Goal: Information Seeking & Learning: Learn about a topic

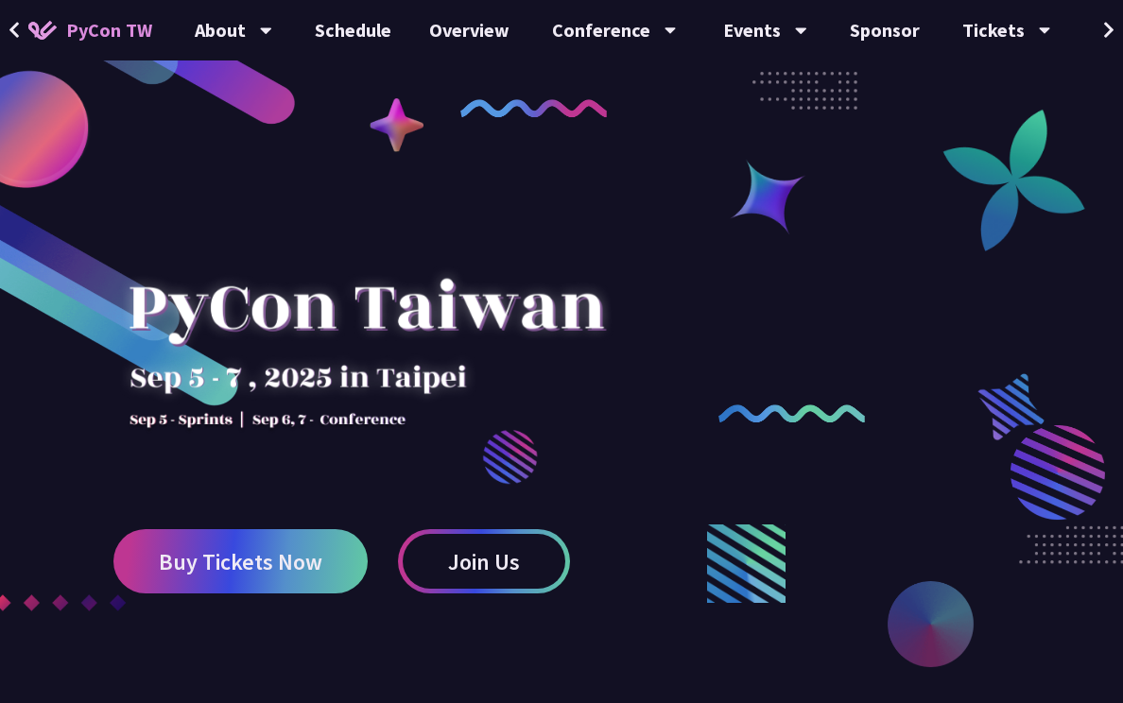
click at [794, 35] on button at bounding box center [1109, 30] width 28 height 61
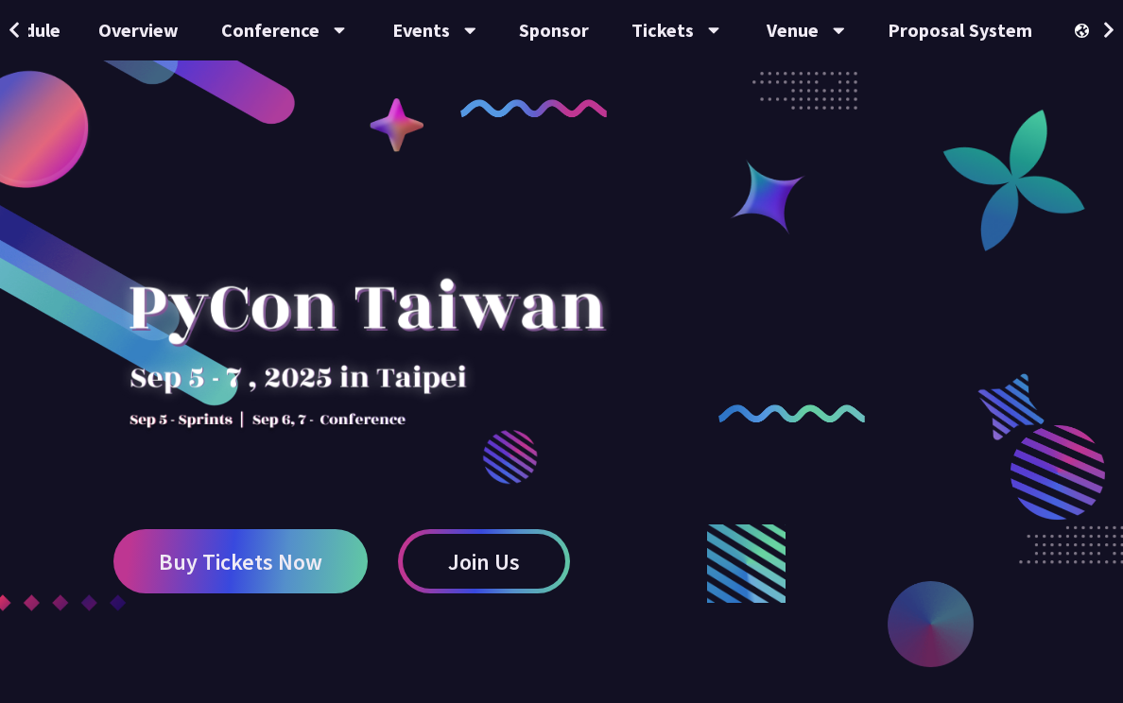
scroll to position [0, 355]
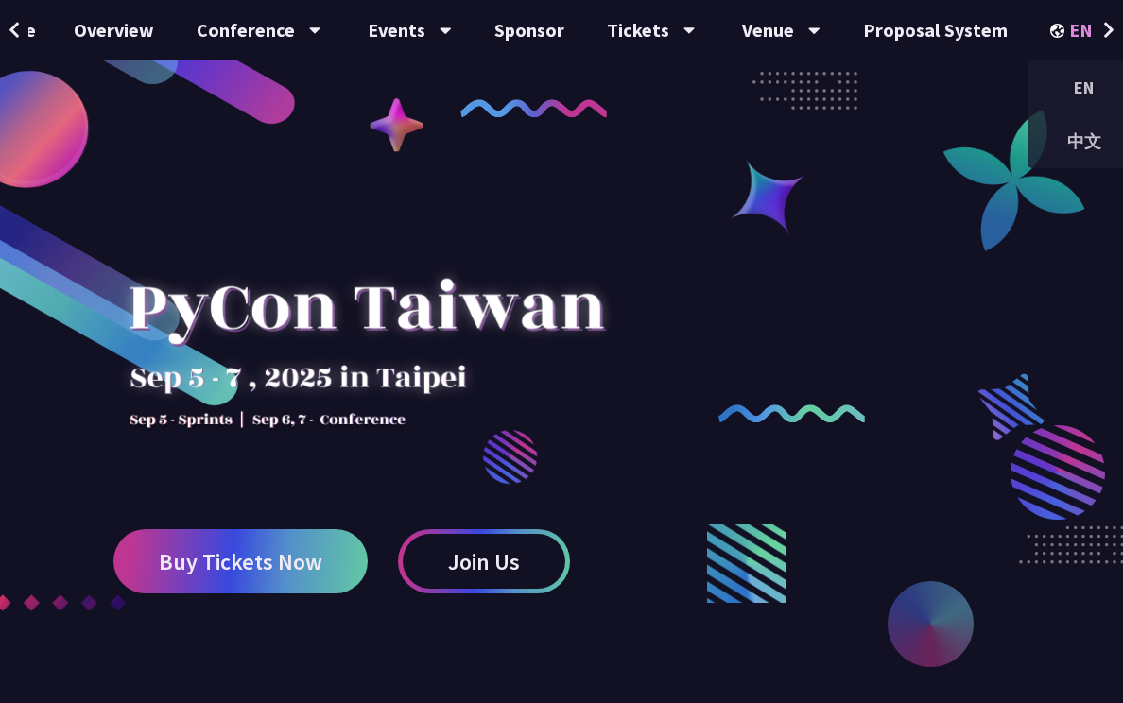
click at [794, 31] on icon at bounding box center [1112, 31] width 11 height 7
click at [794, 127] on div "中文" at bounding box center [1084, 141] width 113 height 44
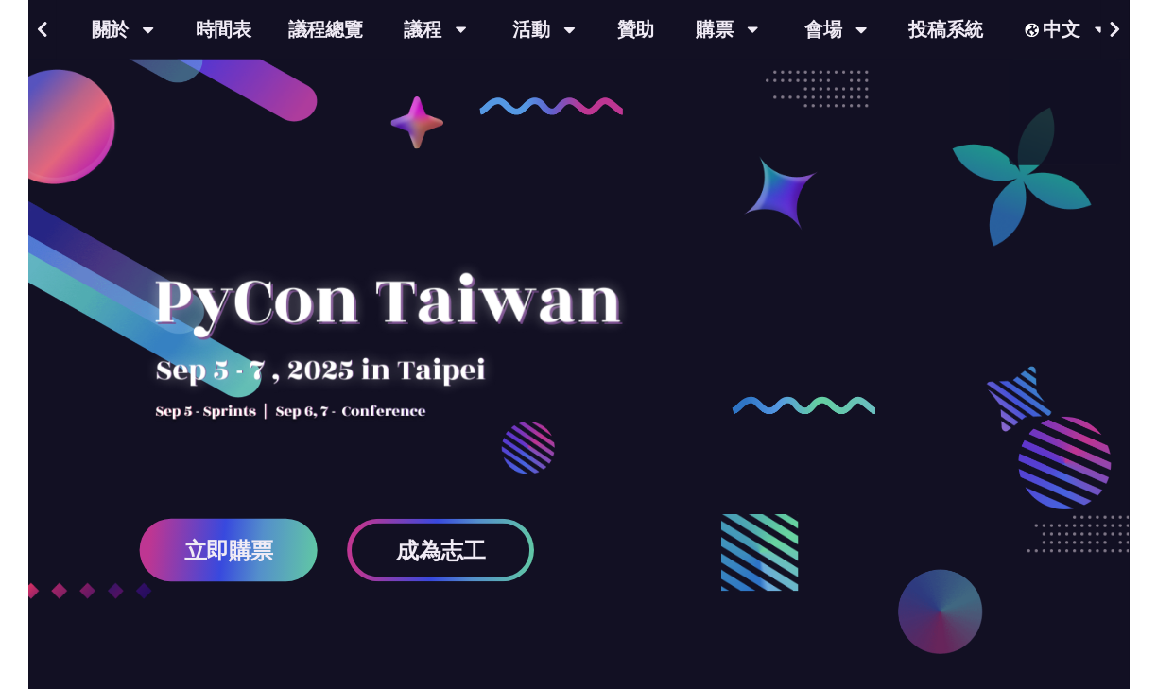
scroll to position [0, 129]
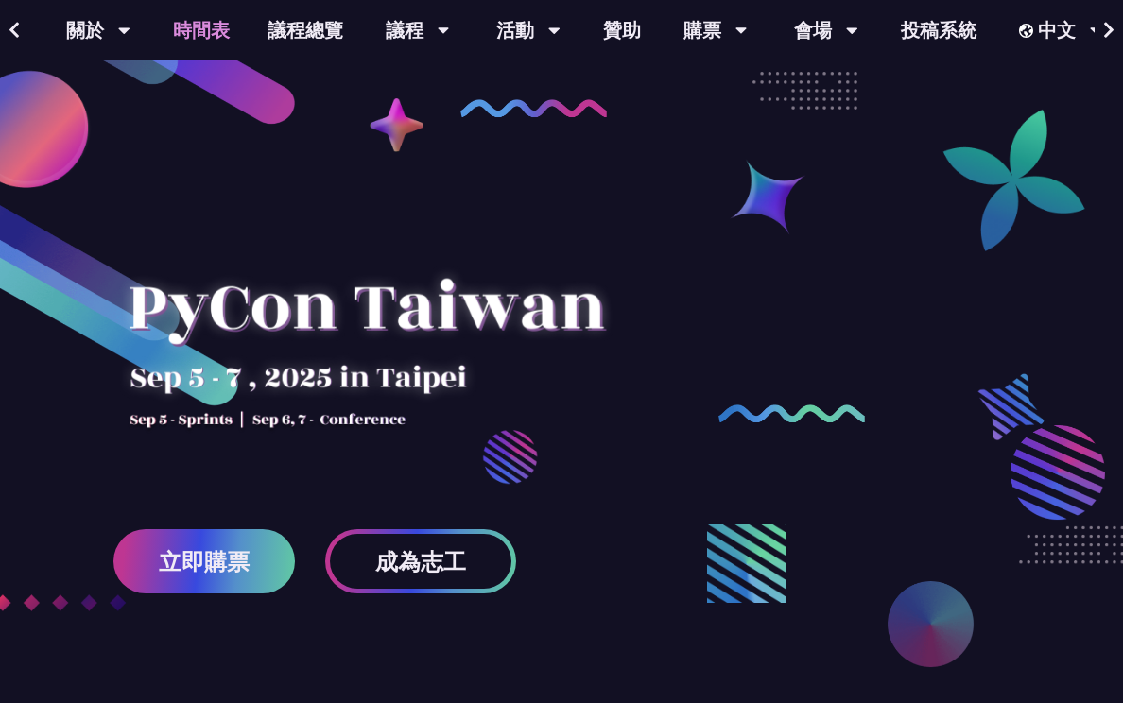
click at [219, 24] on link "時間表" at bounding box center [201, 30] width 95 height 61
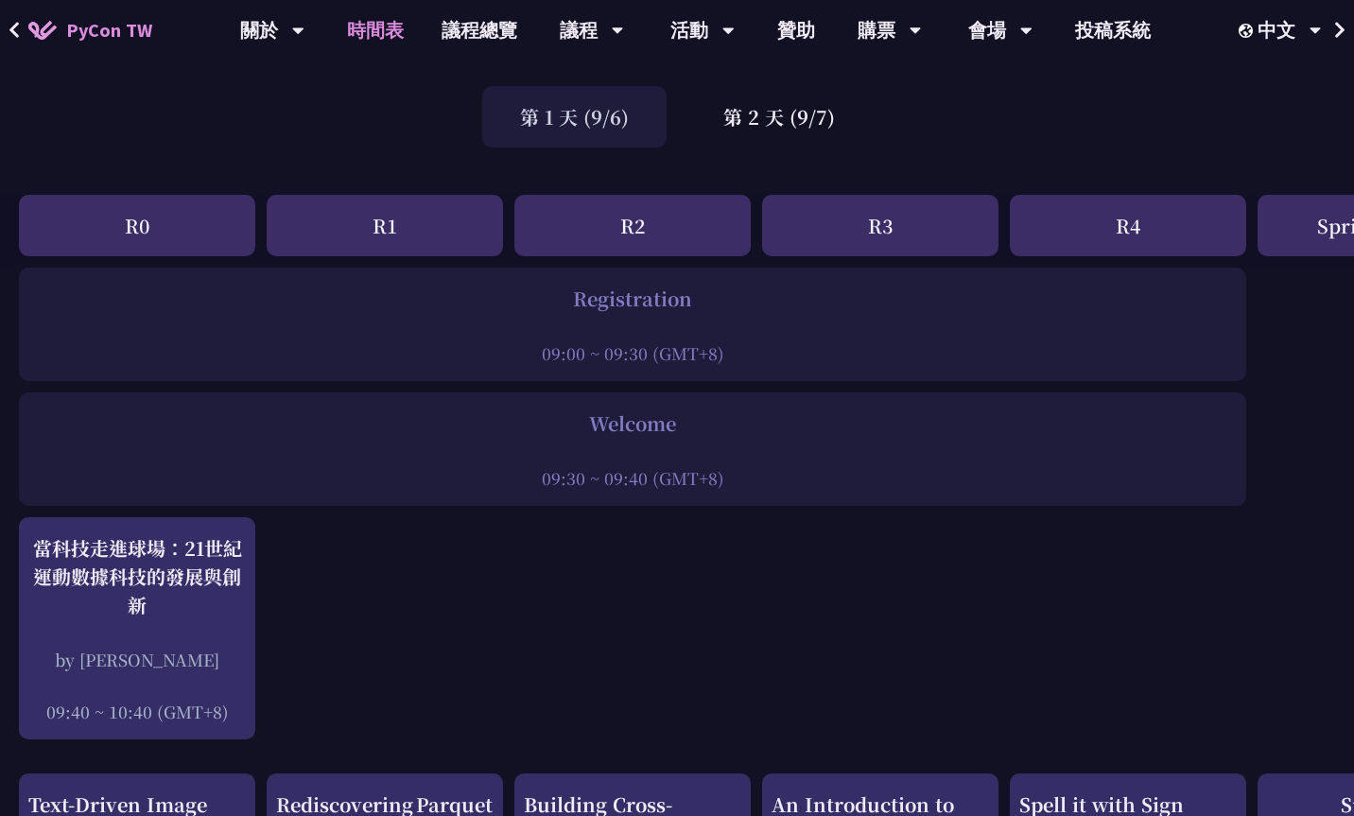
scroll to position [95, 0]
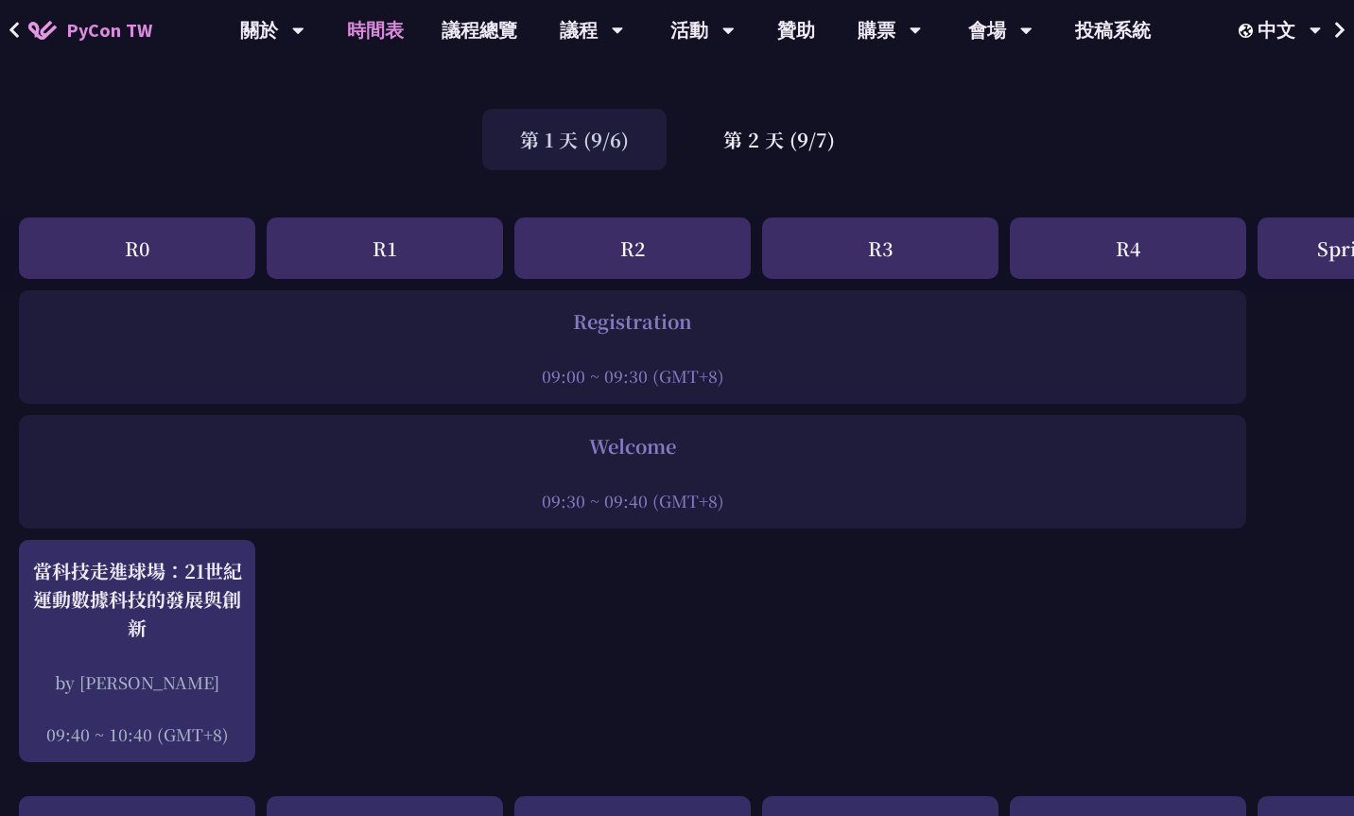
click at [133, 229] on div "R0" at bounding box center [137, 247] width 236 height 61
click at [145, 236] on div "R0" at bounding box center [137, 247] width 236 height 61
click at [747, 157] on div "第 2 天 (9/7)" at bounding box center [778, 139] width 187 height 61
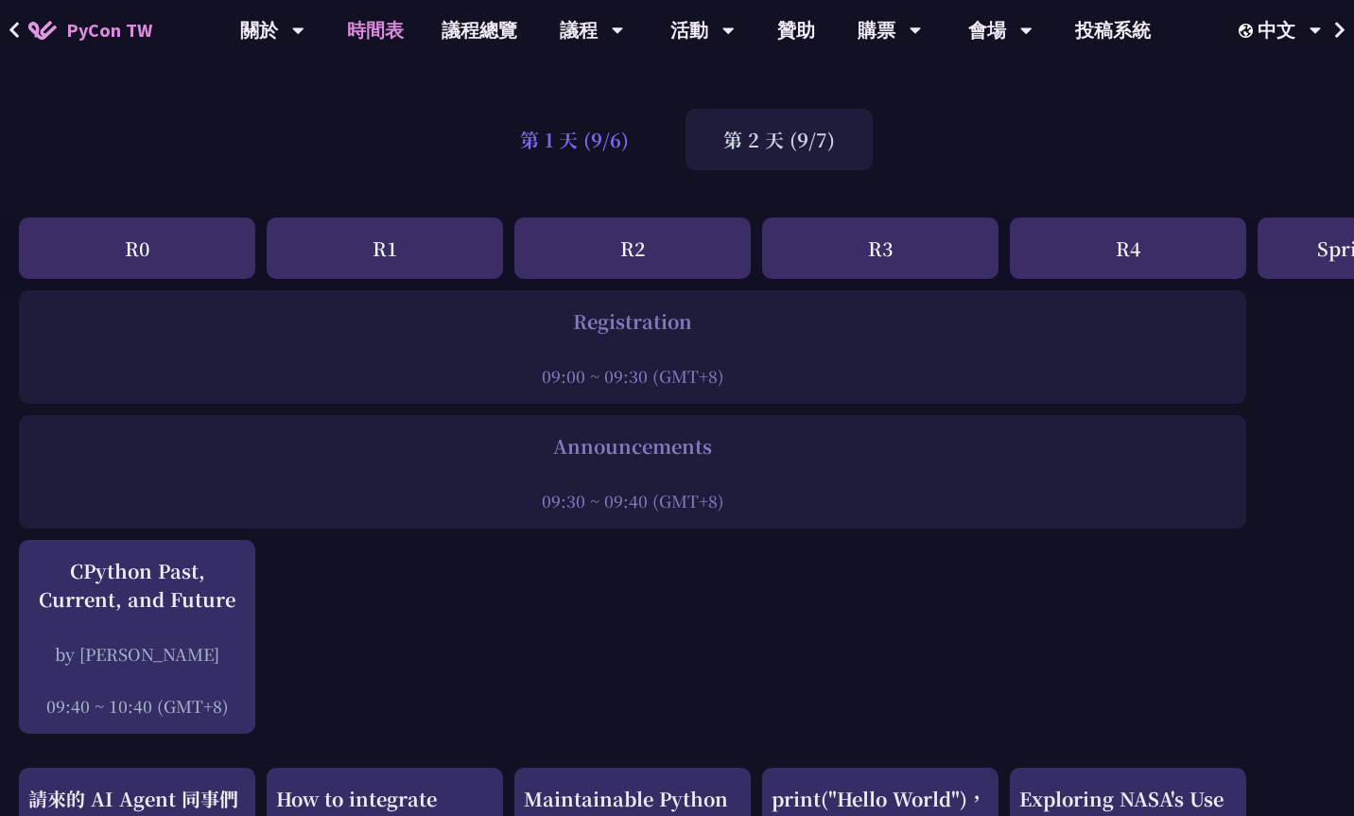
click at [615, 148] on div "第 1 天 (9/6)" at bounding box center [574, 139] width 184 height 61
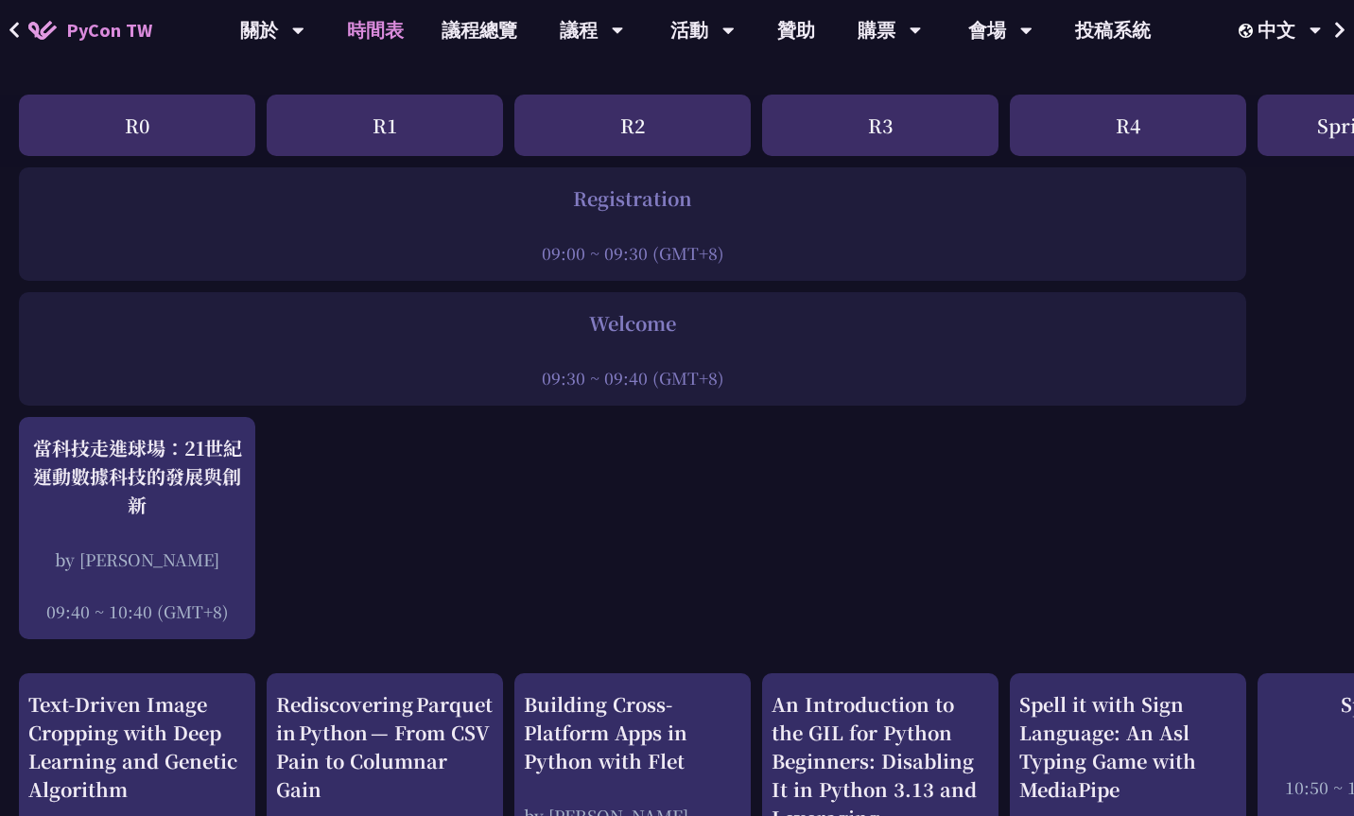
scroll to position [0, 0]
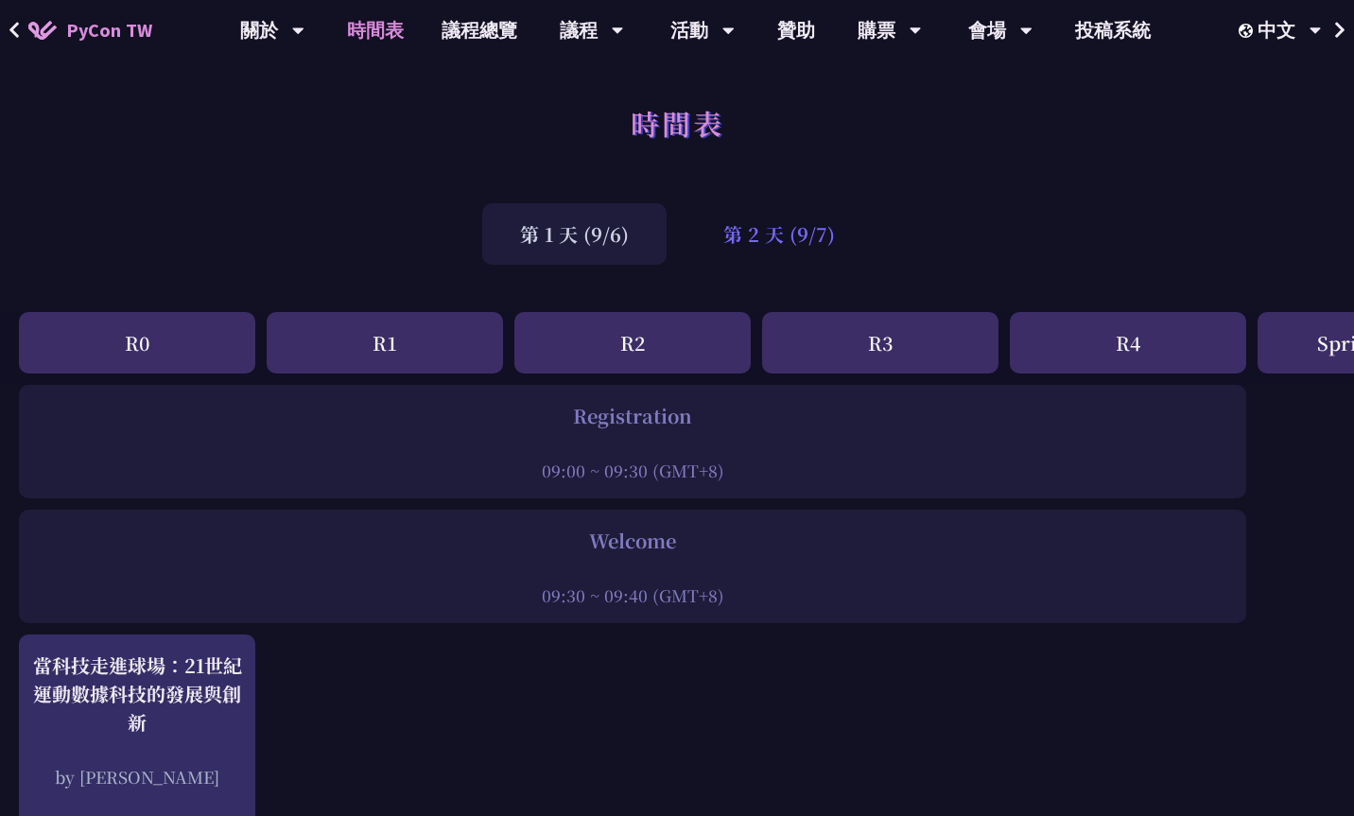
click at [794, 242] on div "第 2 天 (9/7)" at bounding box center [778, 233] width 187 height 61
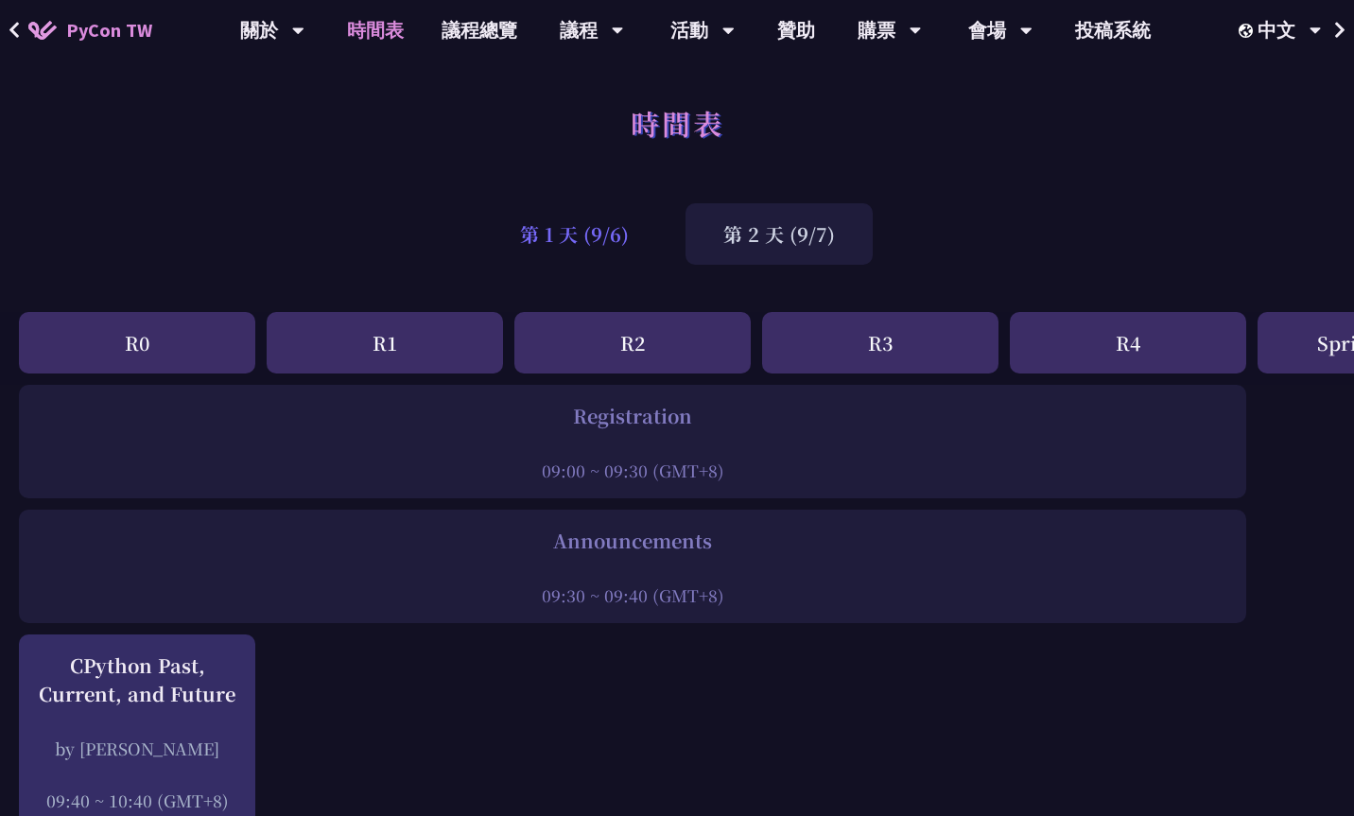
click at [559, 245] on div "第 1 天 (9/6)" at bounding box center [574, 233] width 184 height 61
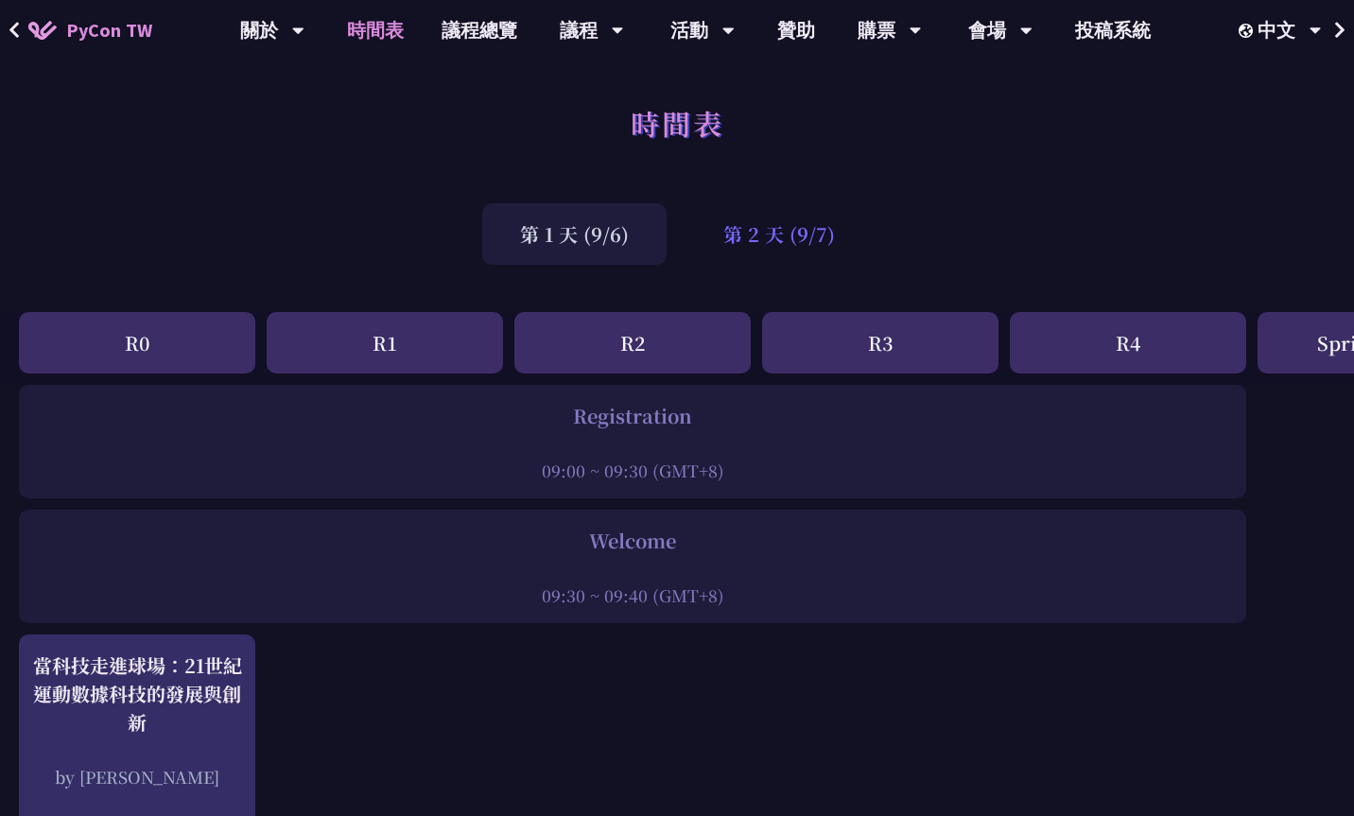
click at [779, 242] on div "第 2 天 (9/7)" at bounding box center [778, 233] width 187 height 61
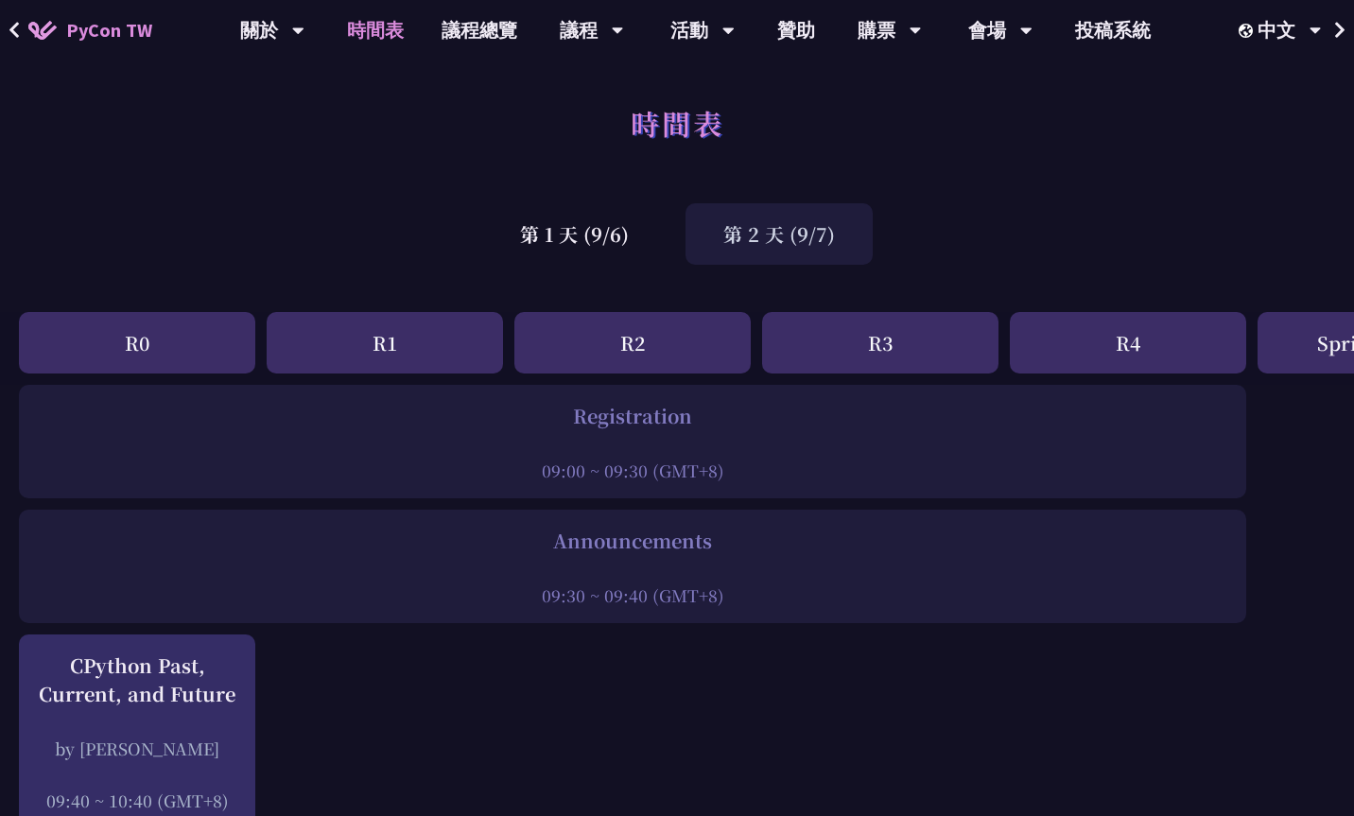
click at [653, 529] on div "Announcements" at bounding box center [632, 541] width 1208 height 28
click at [597, 251] on div "第 1 天 (9/6)" at bounding box center [574, 233] width 184 height 61
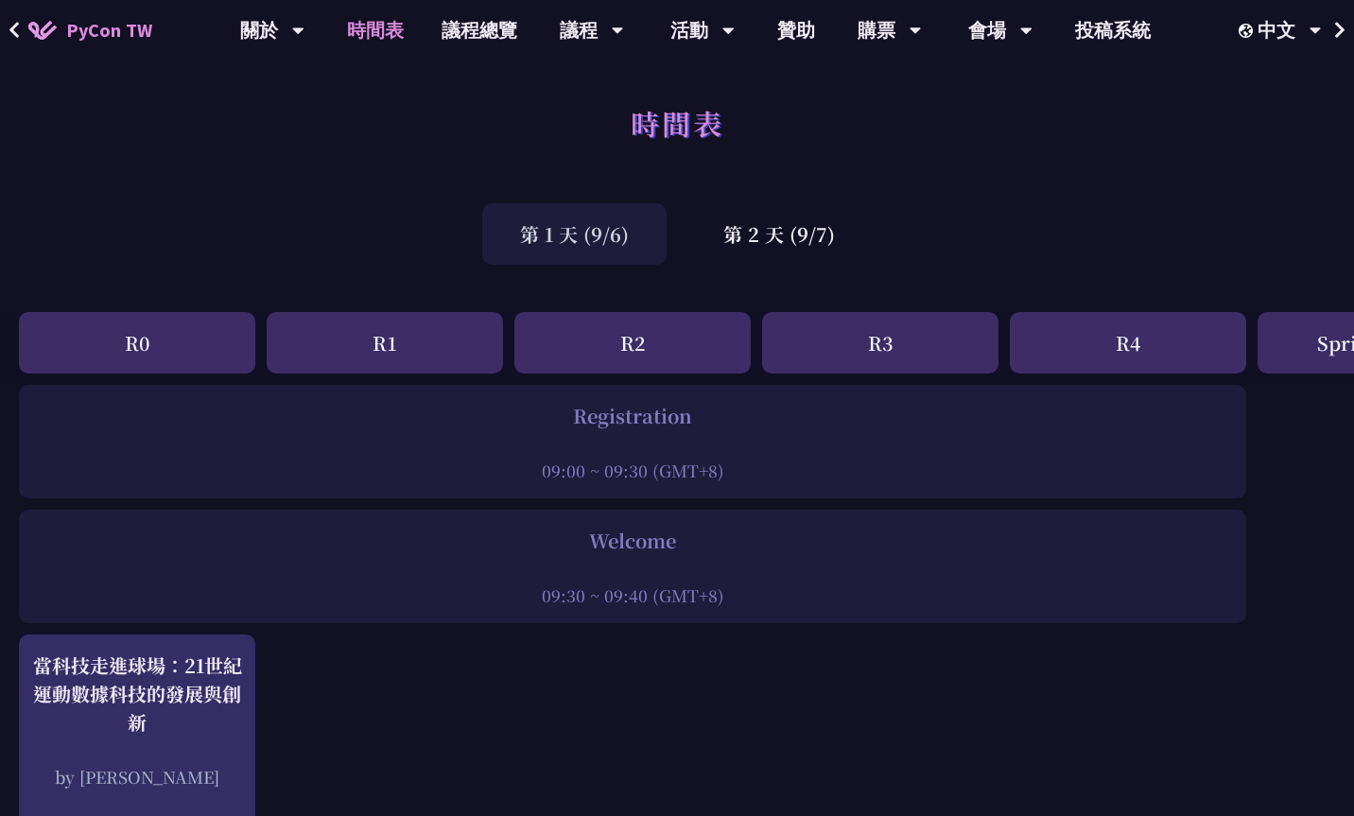
click at [626, 541] on div "Welcome" at bounding box center [632, 541] width 1208 height 28
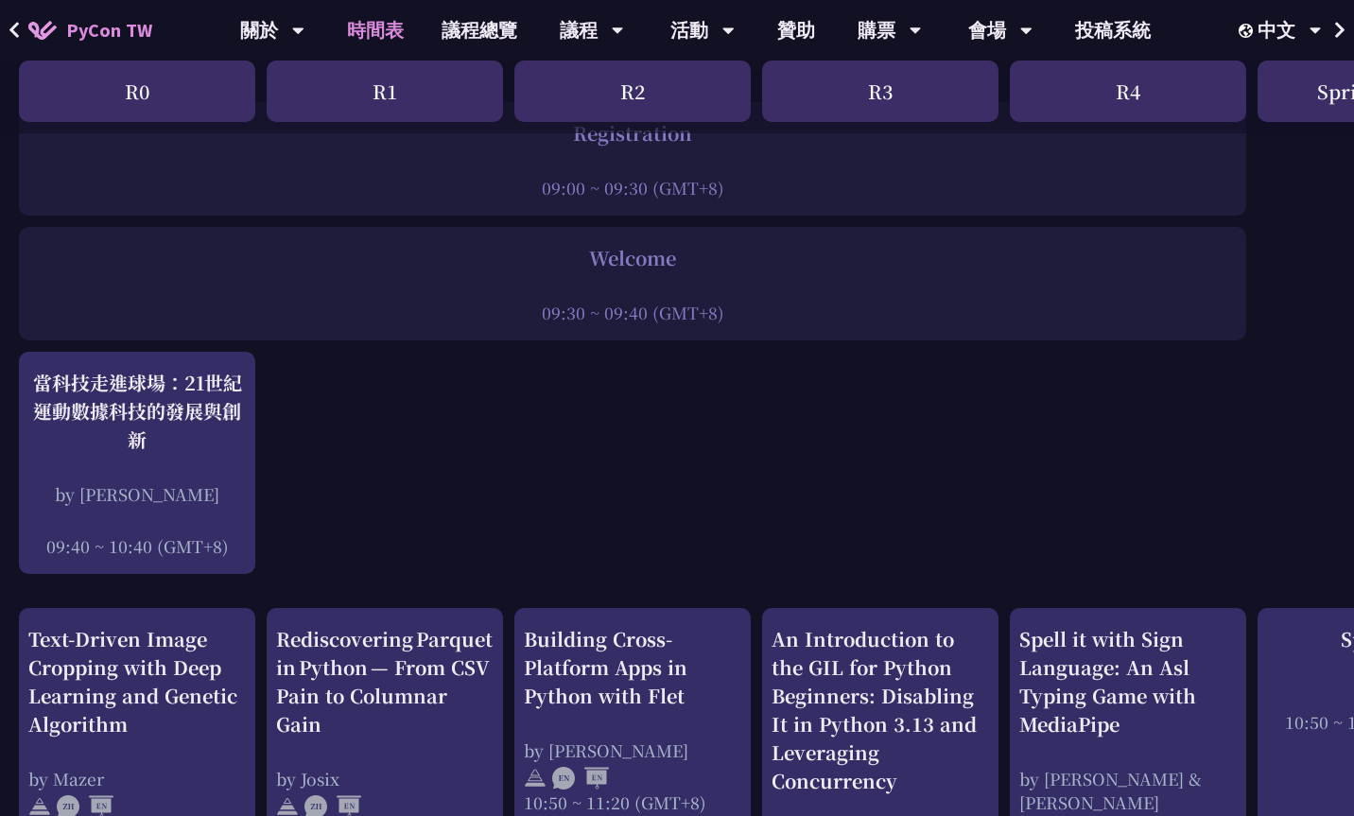
scroll to position [95, 0]
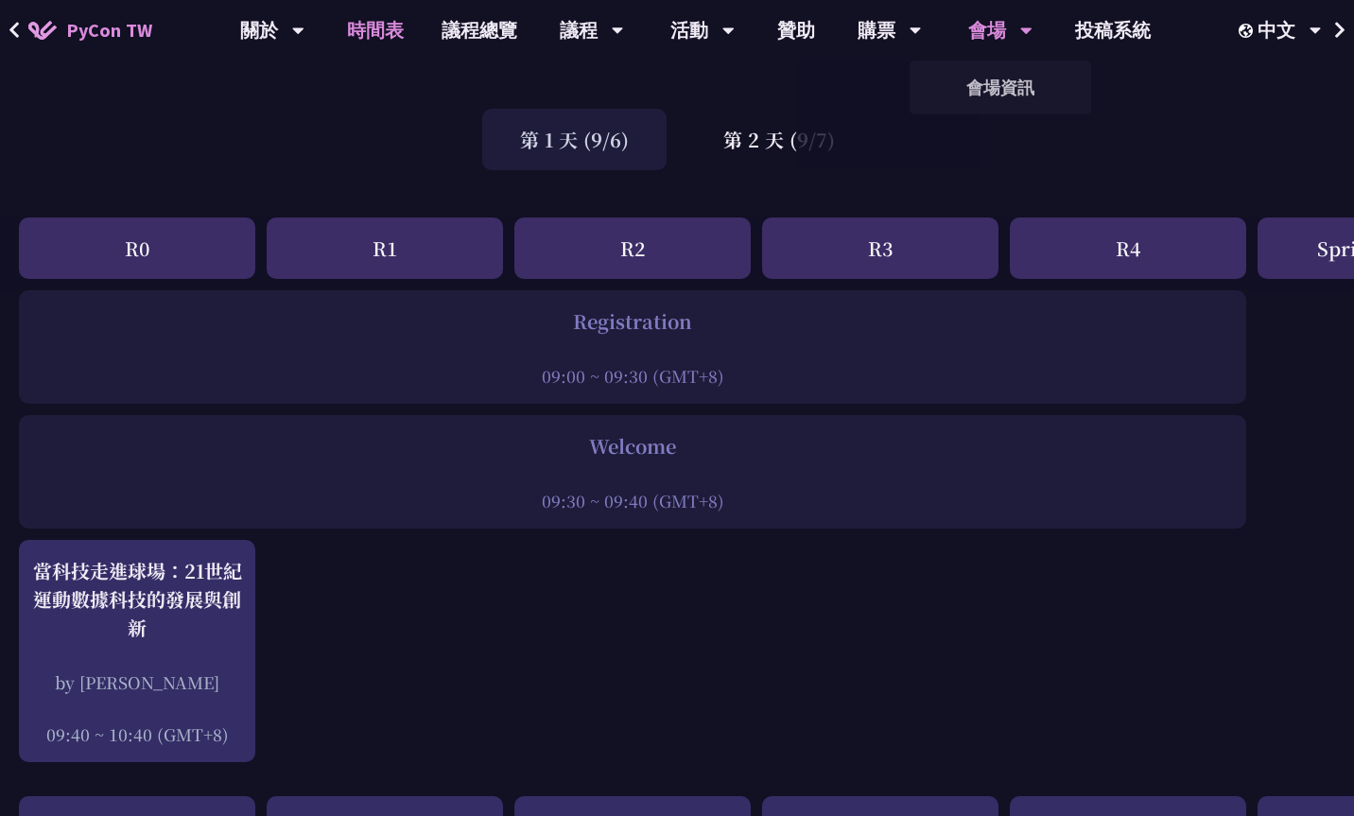
click at [794, 22] on div "會場" at bounding box center [1000, 30] width 64 height 61
click at [794, 80] on link "會場資訊" at bounding box center [1000, 87] width 182 height 44
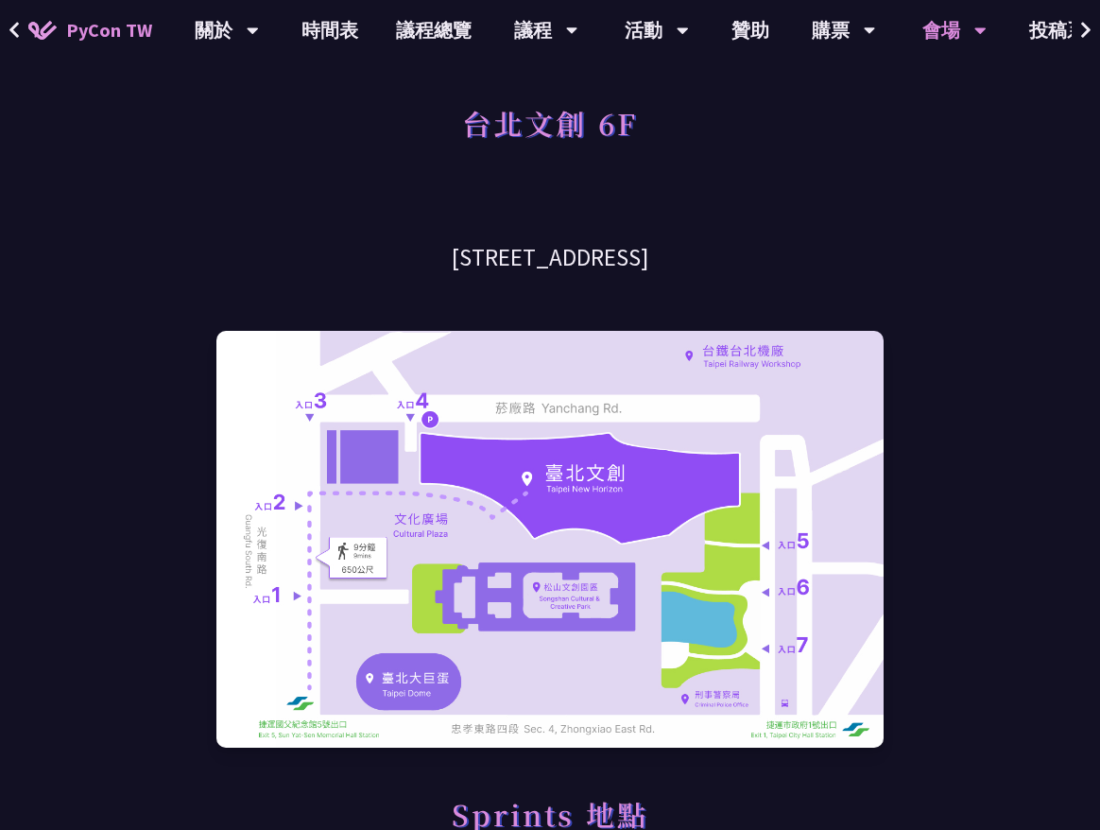
drag, startPoint x: 720, startPoint y: 258, endPoint x: 399, endPoint y: 253, distance: 321.5
click at [399, 253] on h3 "[STREET_ADDRESS]" at bounding box center [549, 257] width 667 height 33
click at [430, 254] on h3 "[STREET_ADDRESS]" at bounding box center [549, 257] width 667 height 33
click at [343, 41] on link "時間表" at bounding box center [330, 30] width 95 height 61
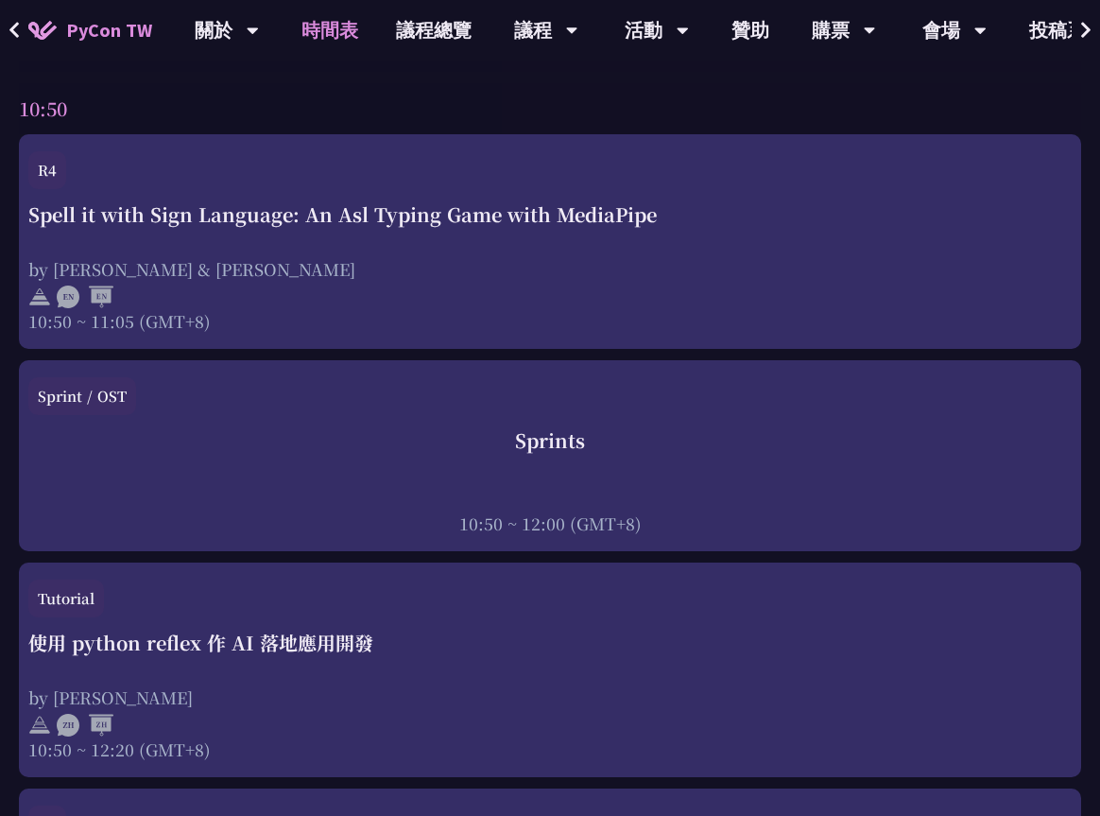
scroll to position [945, 0]
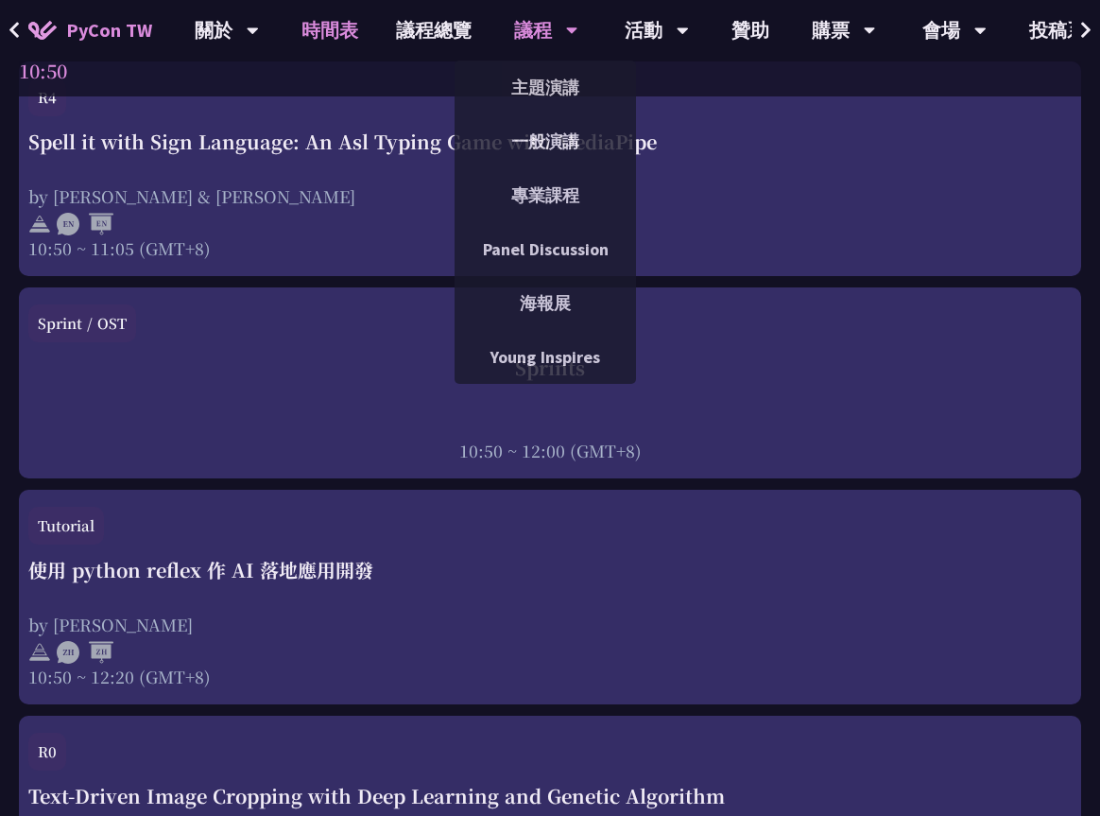
click at [527, 35] on div "議程" at bounding box center [546, 30] width 64 height 61
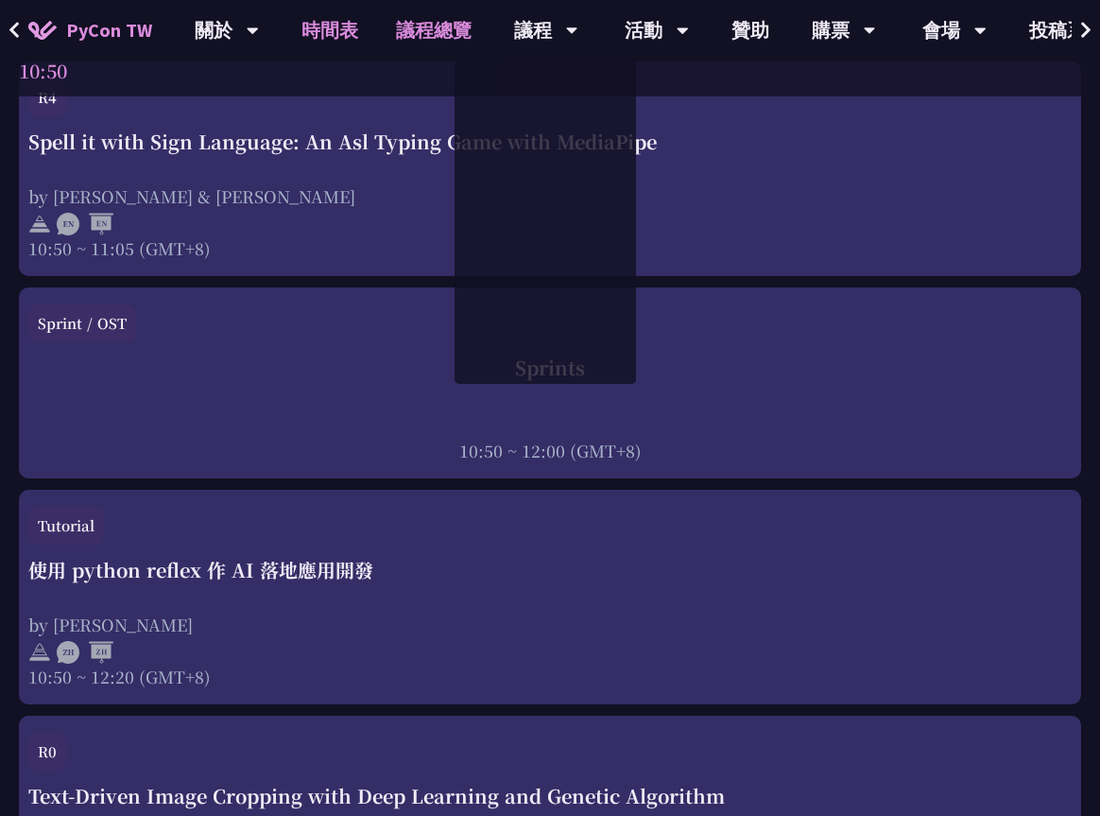
click at [427, 39] on link "議程總覽" at bounding box center [433, 30] width 113 height 61
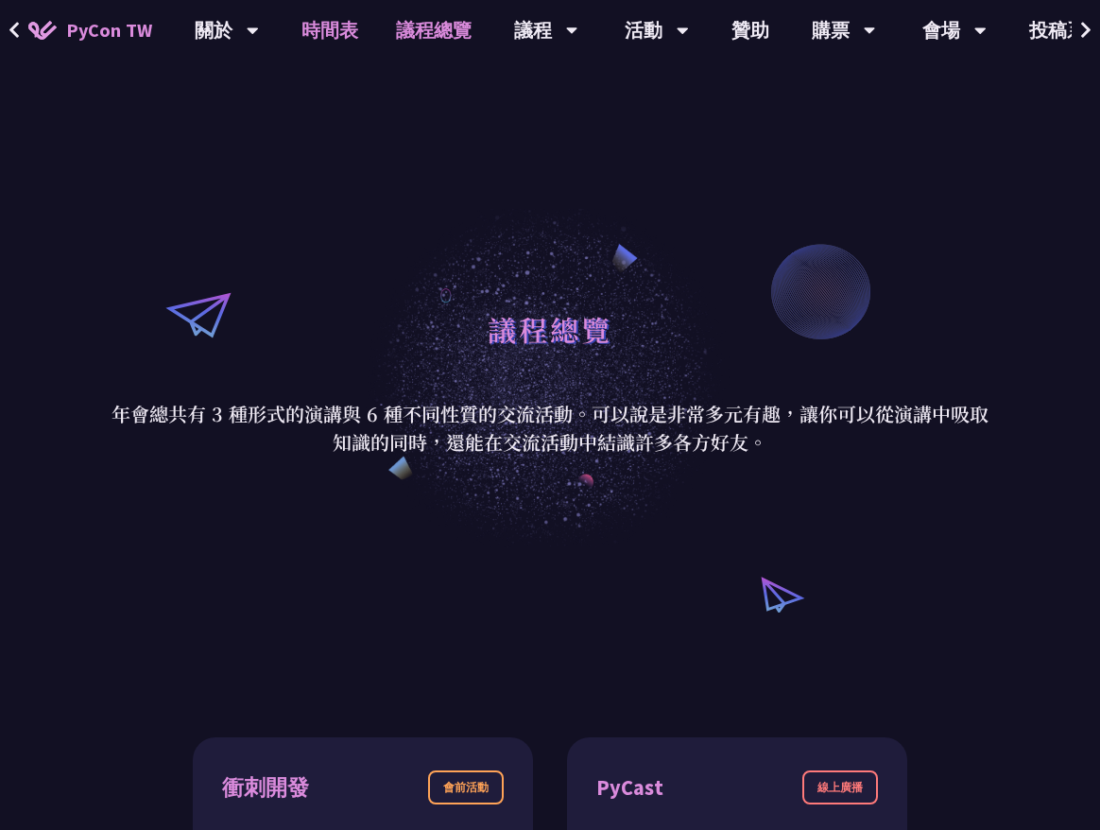
click at [334, 36] on link "時間表" at bounding box center [330, 30] width 95 height 61
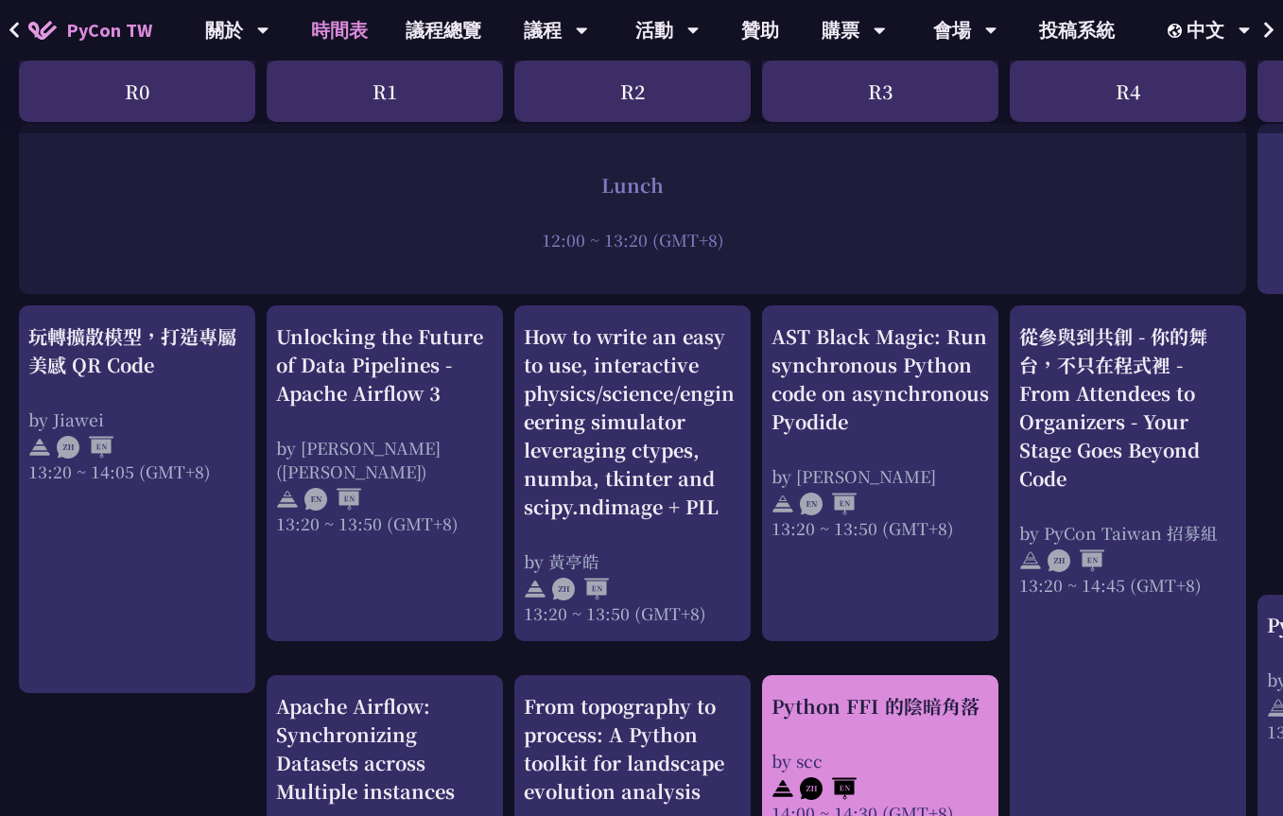
scroll to position [1437, 0]
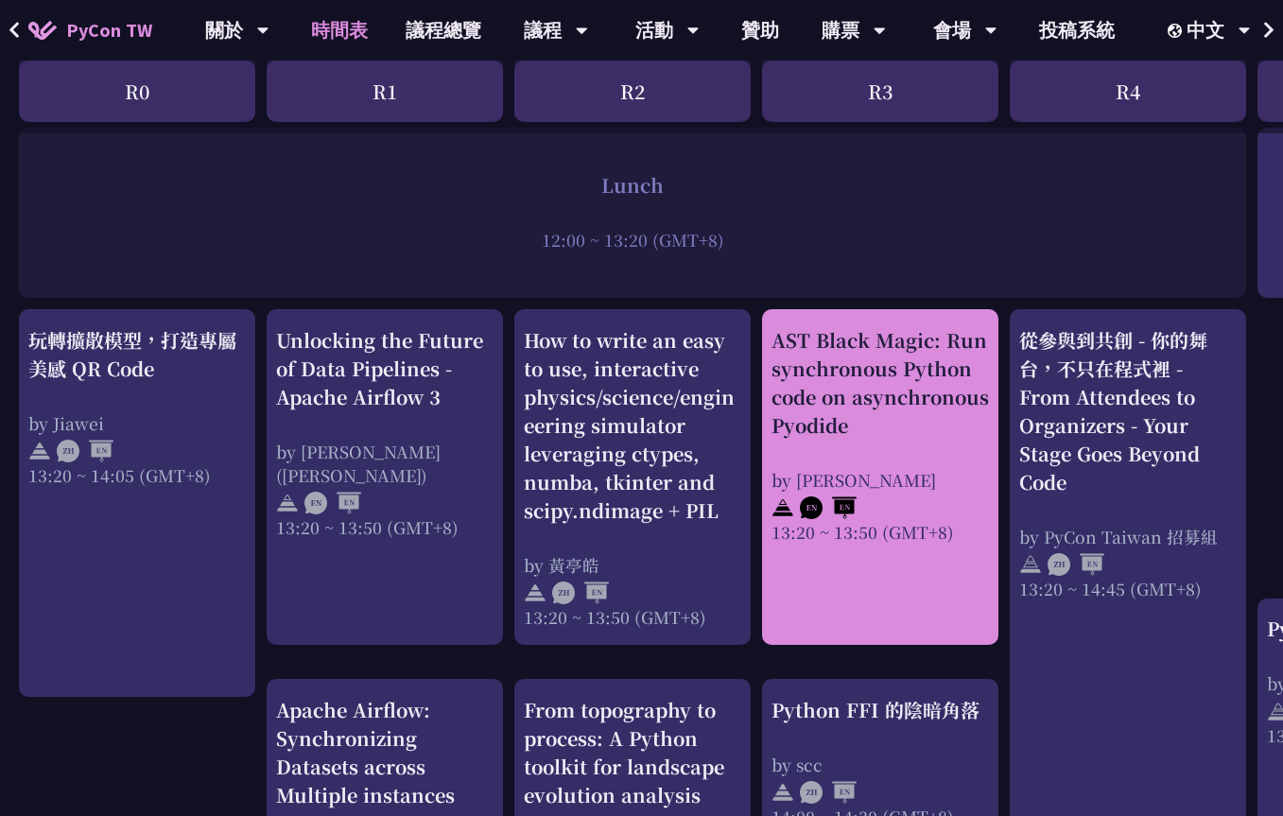
click at [794, 396] on div "AST Black Magic: Run synchronous Python code on asynchronous Pyodide" at bounding box center [879, 382] width 217 height 113
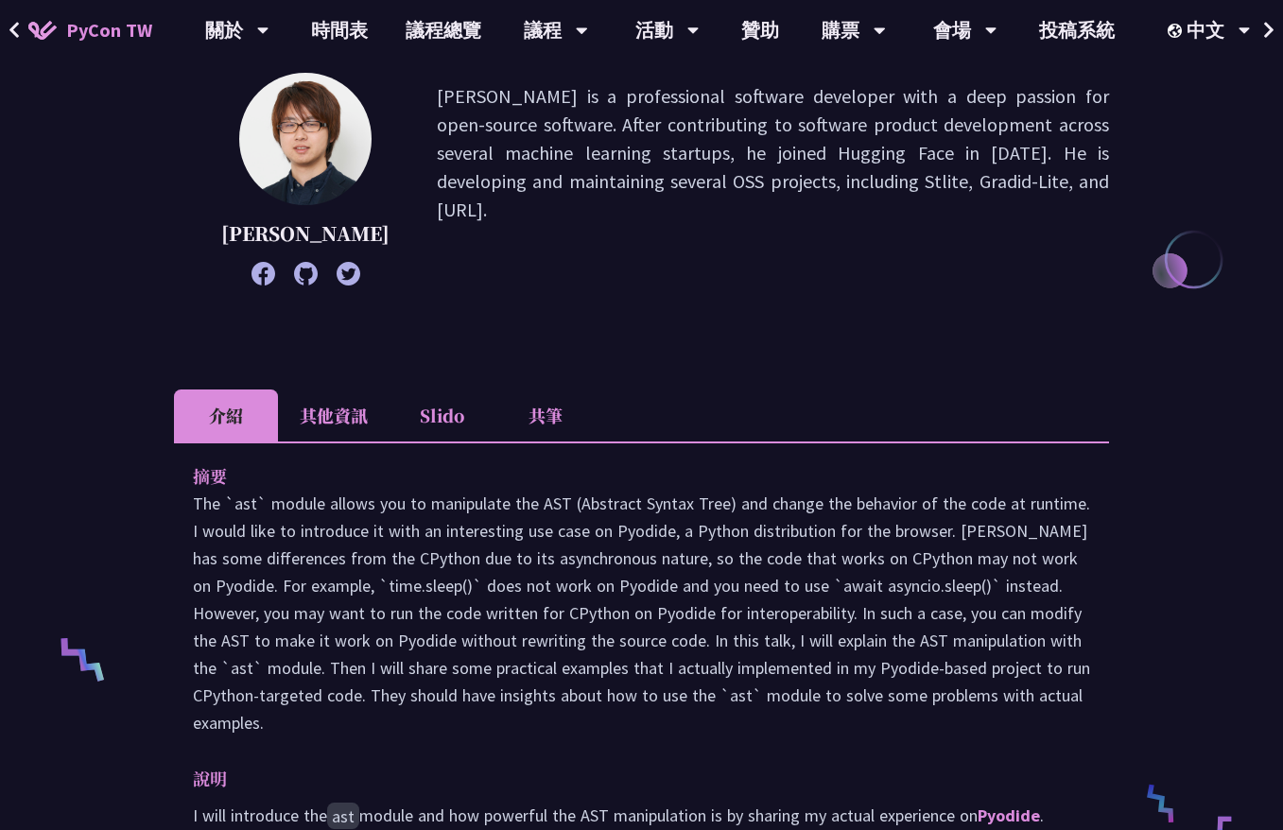
scroll to position [284, 0]
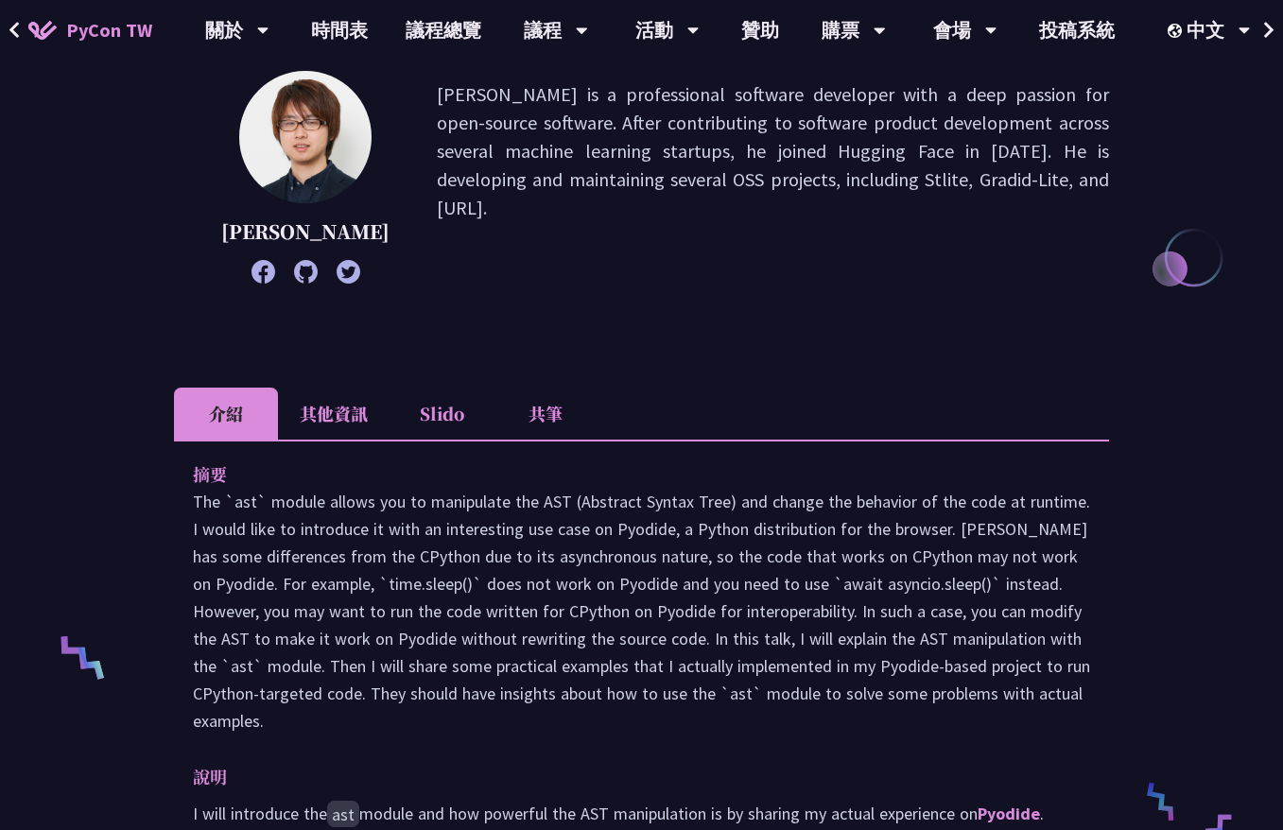
click at [443, 440] on li "Slido" at bounding box center [442, 414] width 104 height 52
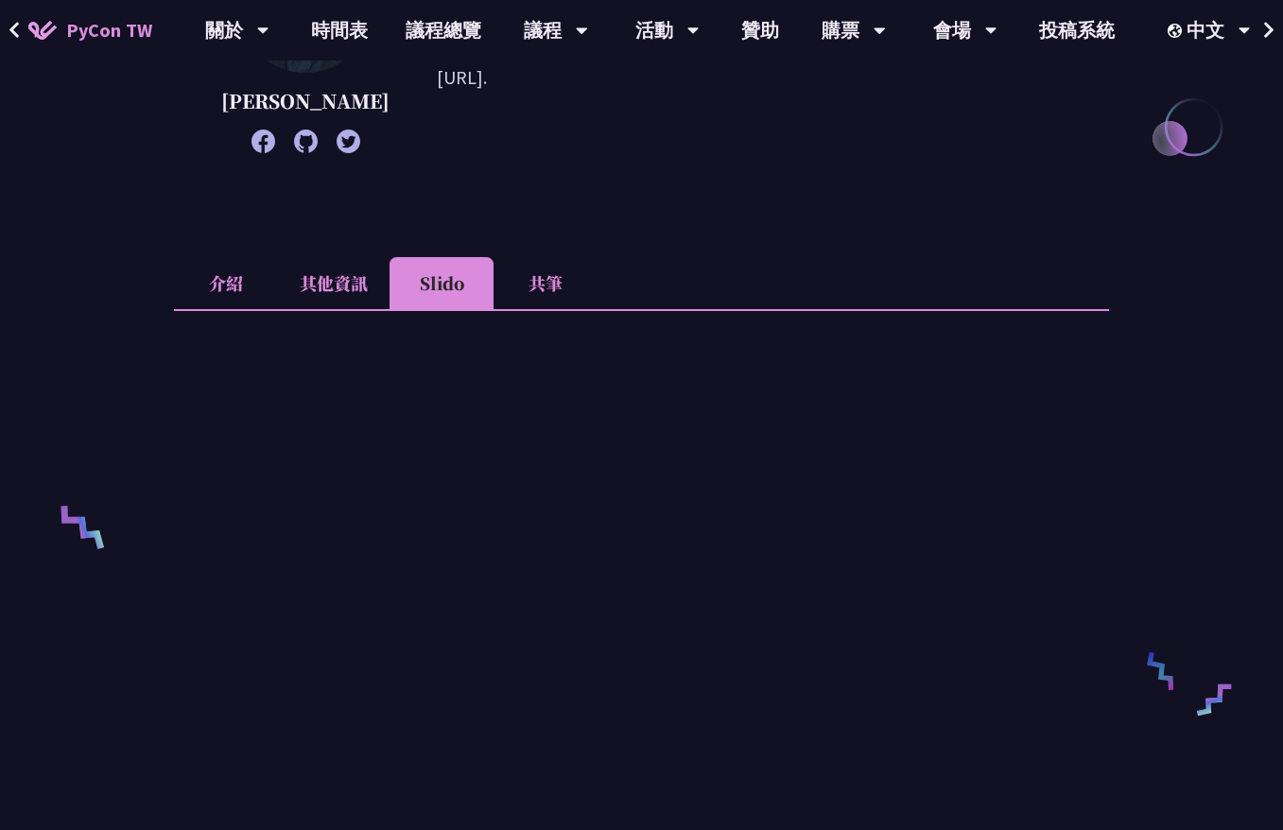
scroll to position [662, 0]
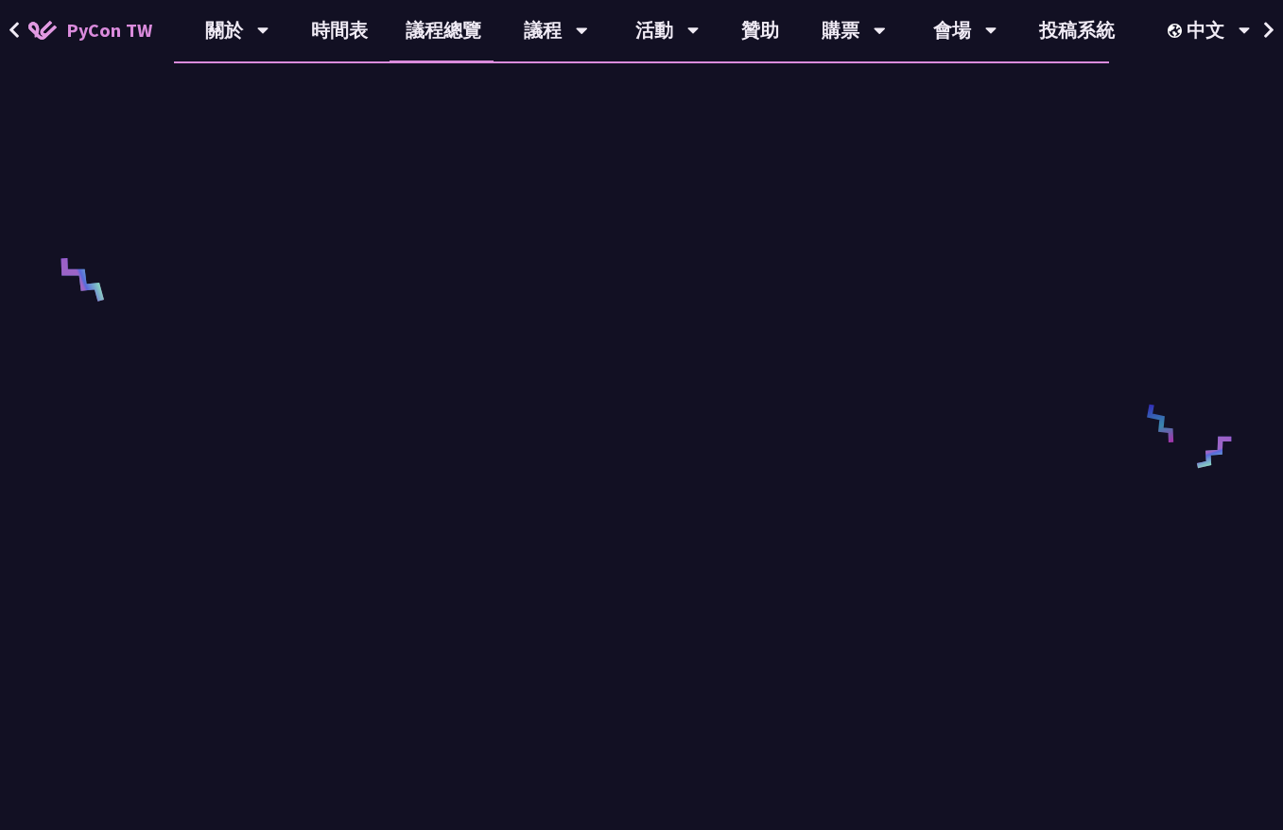
click at [352, 61] on li "其他資訊" at bounding box center [334, 35] width 112 height 52
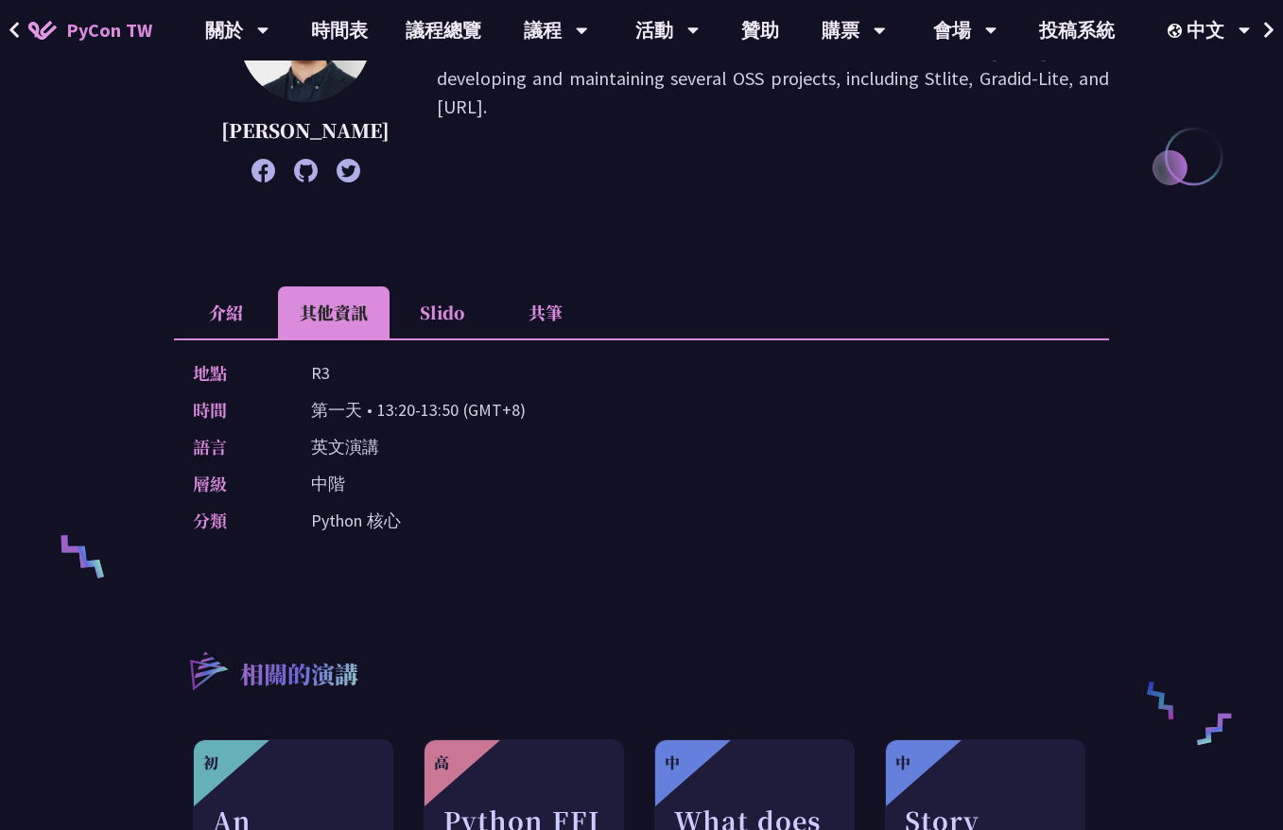
scroll to position [378, 0]
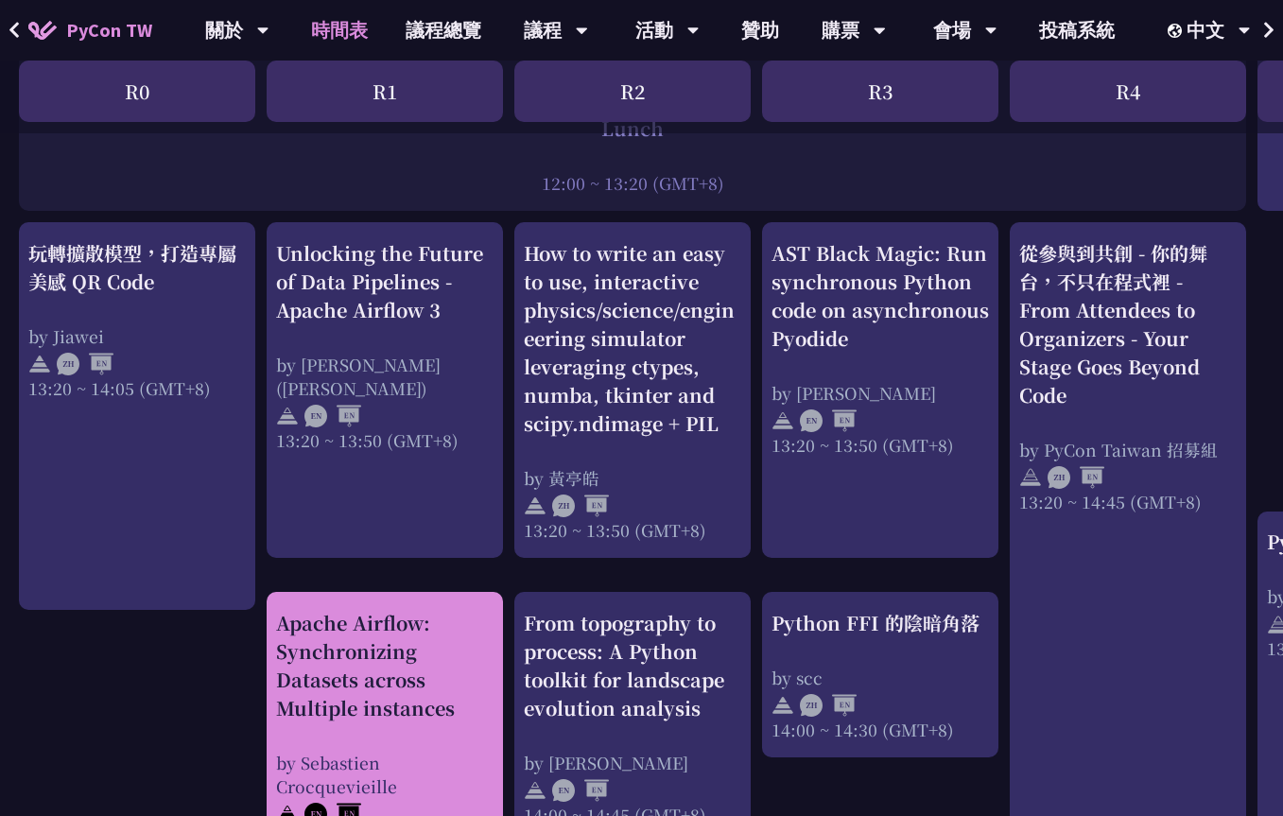
scroll to position [1796, 0]
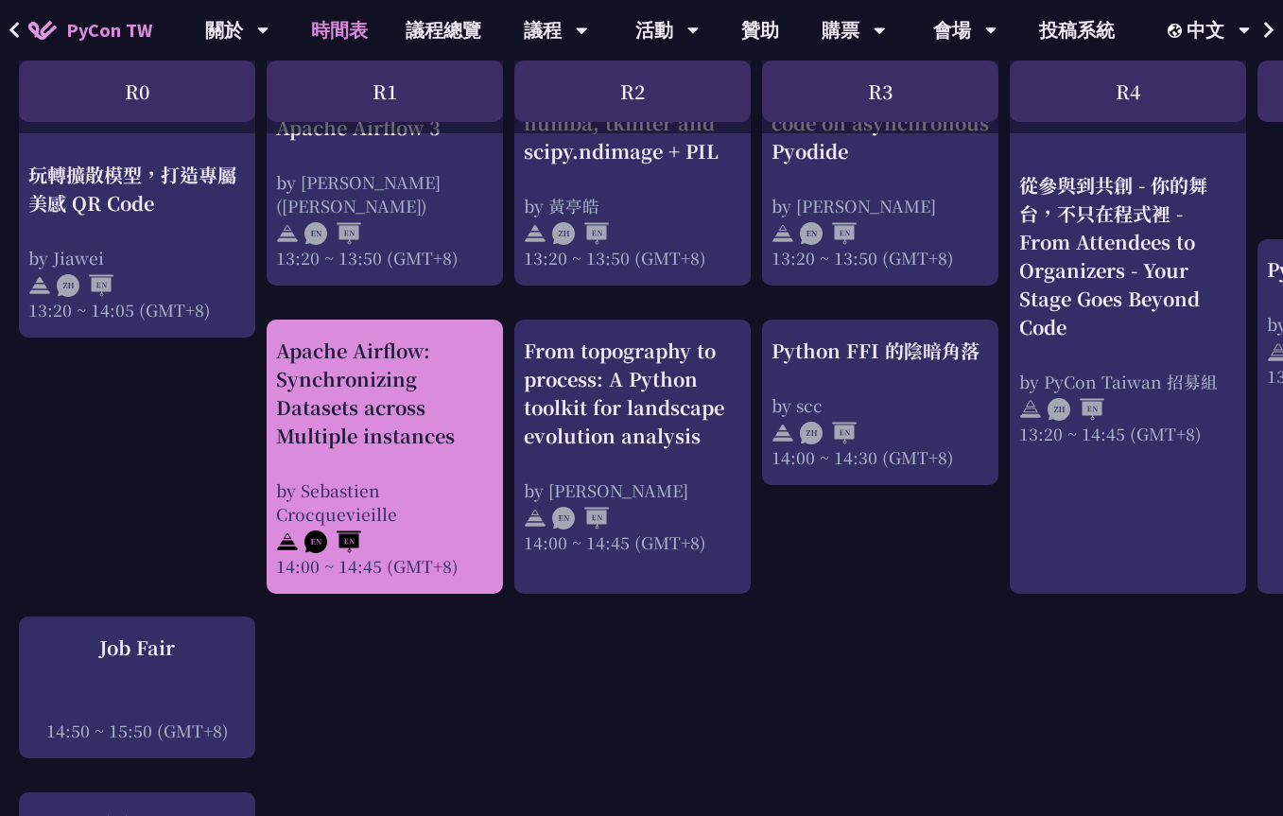
click at [406, 421] on div "Apache Airflow: Synchronizing Datasets across Multiple instances" at bounding box center [384, 393] width 217 height 113
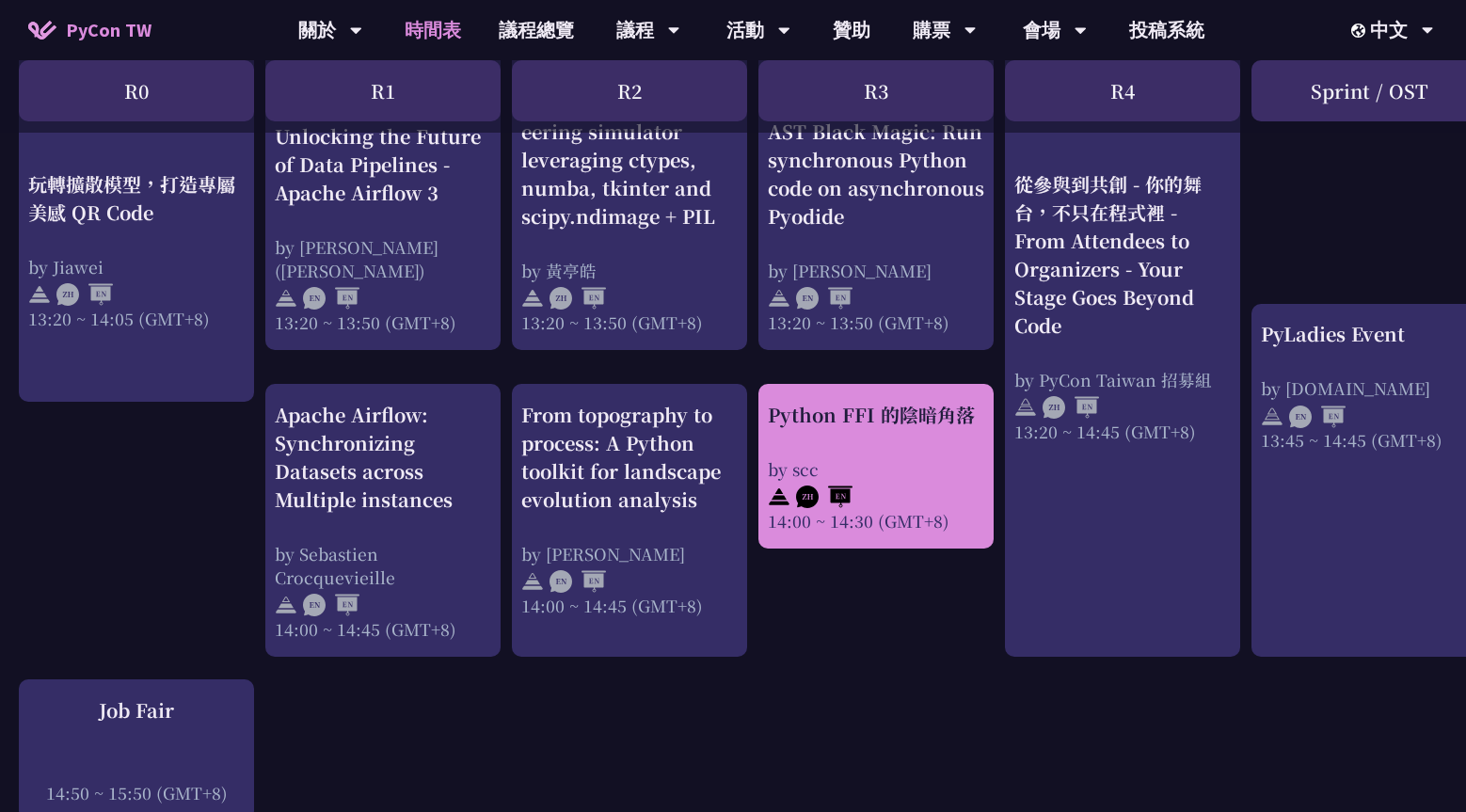
scroll to position [1694, 0]
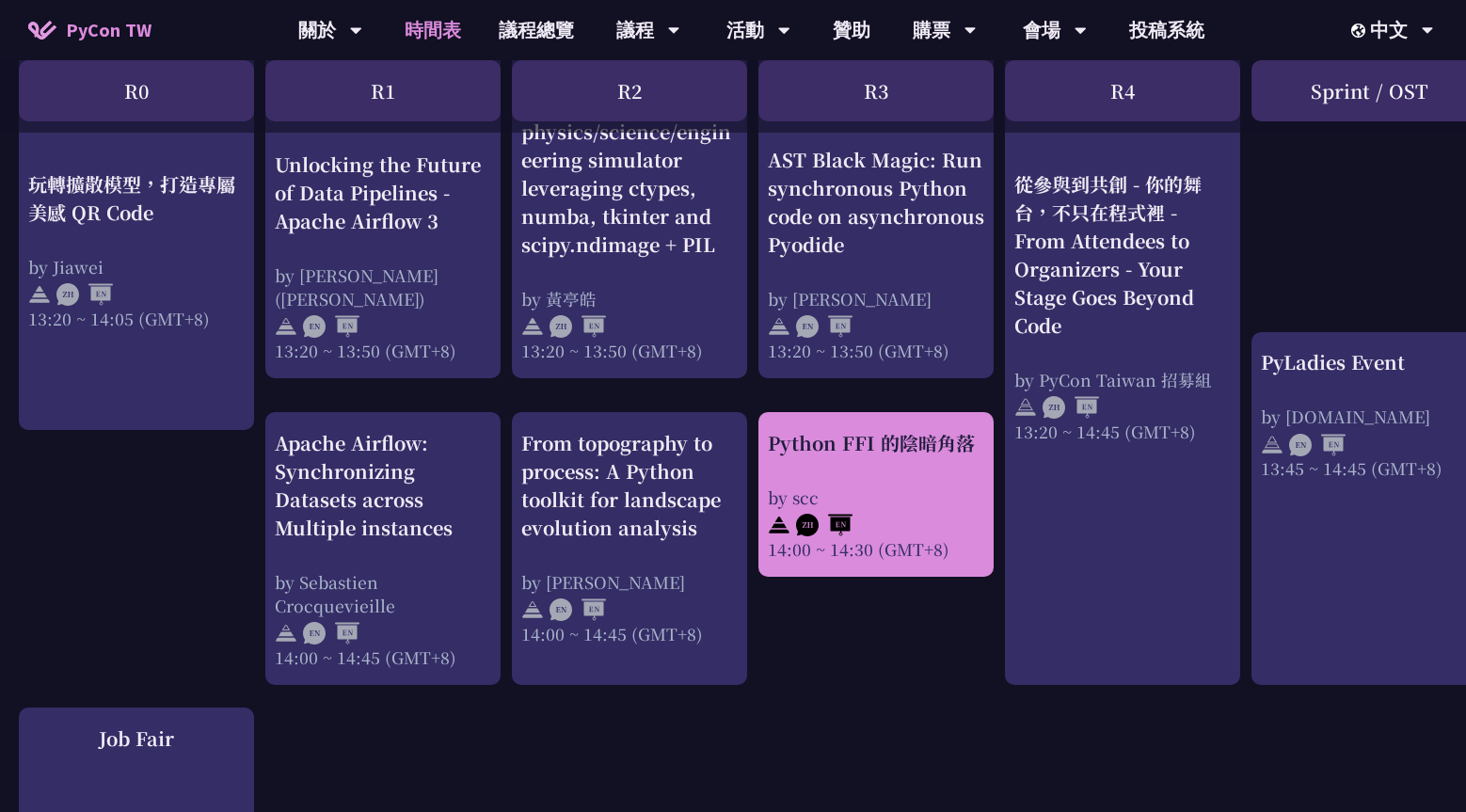
click at [790, 442] on div "Python FFI 的陰暗角落" at bounding box center [875, 443] width 216 height 28
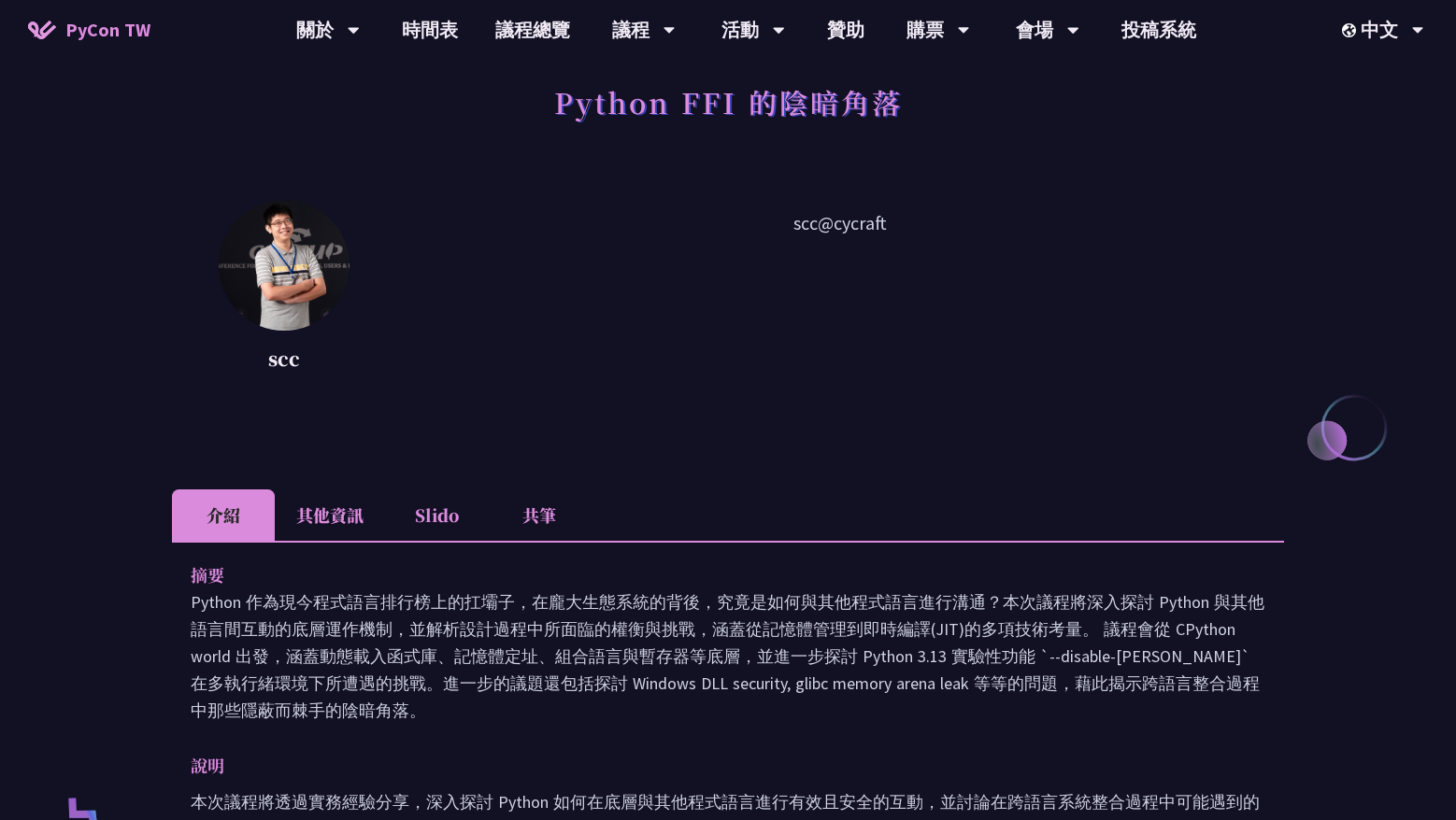
scroll to position [281, 0]
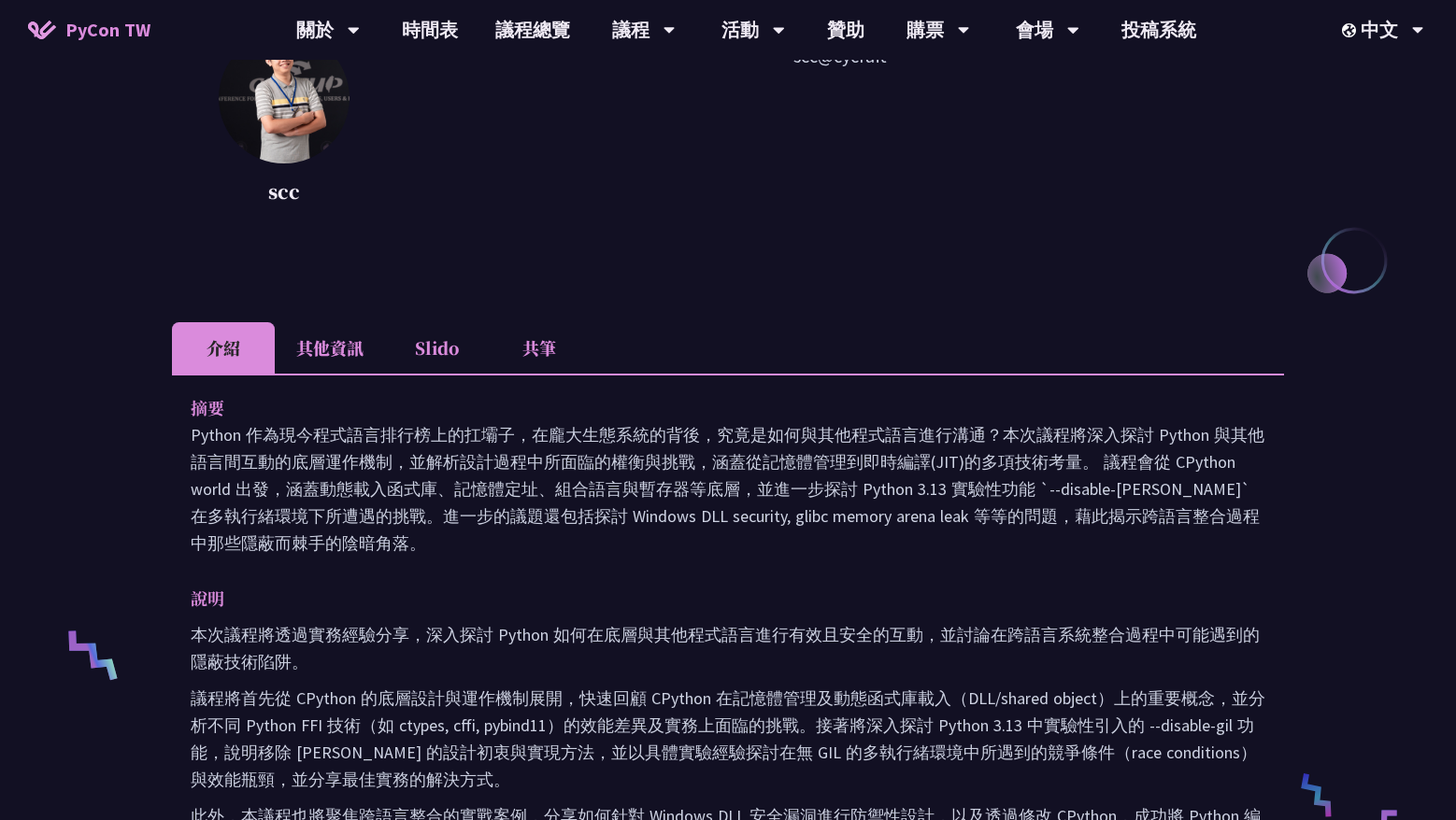
click at [371, 345] on li "其他資訊" at bounding box center [330, 348] width 111 height 51
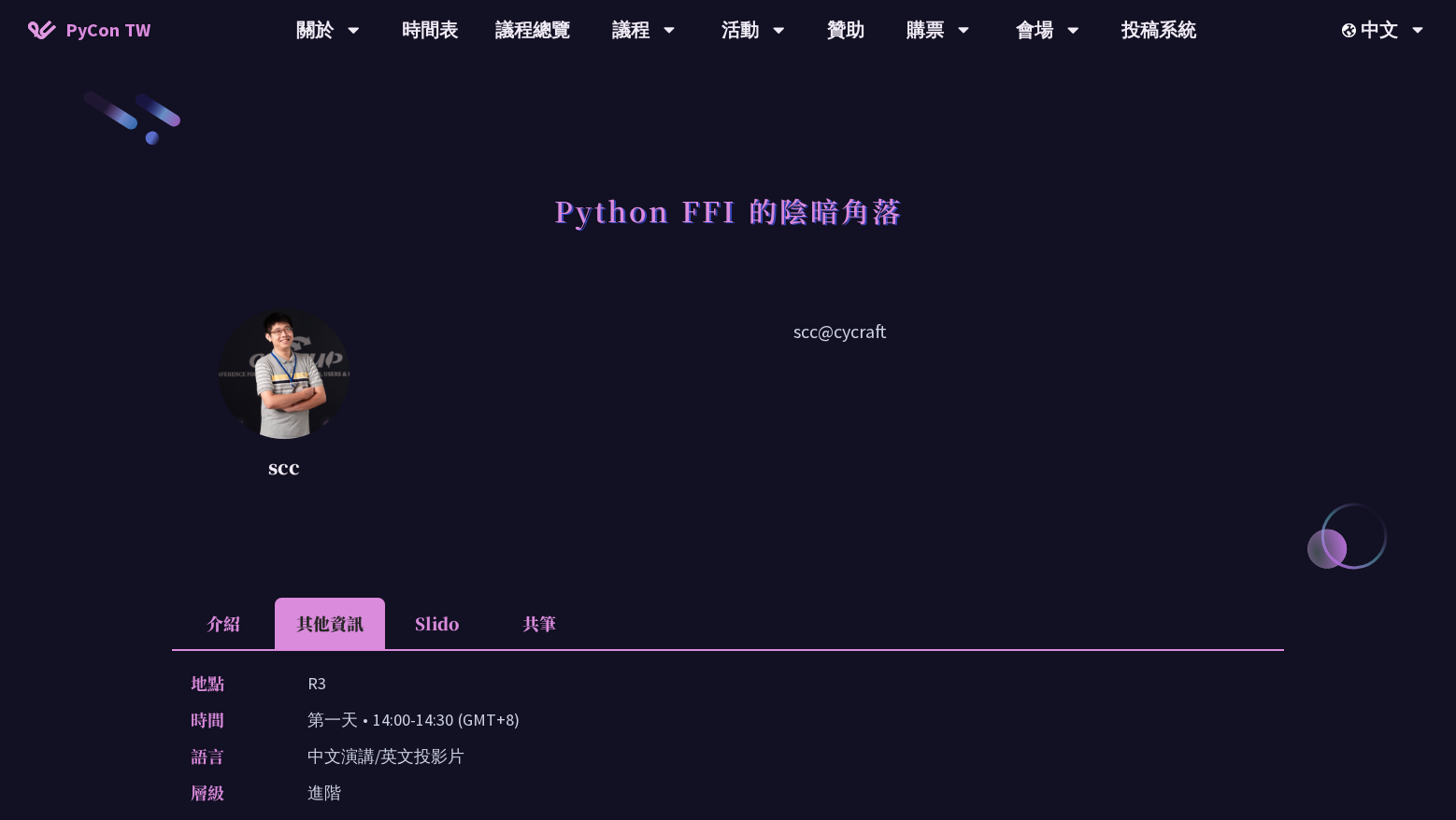
scroll to position [0, 0]
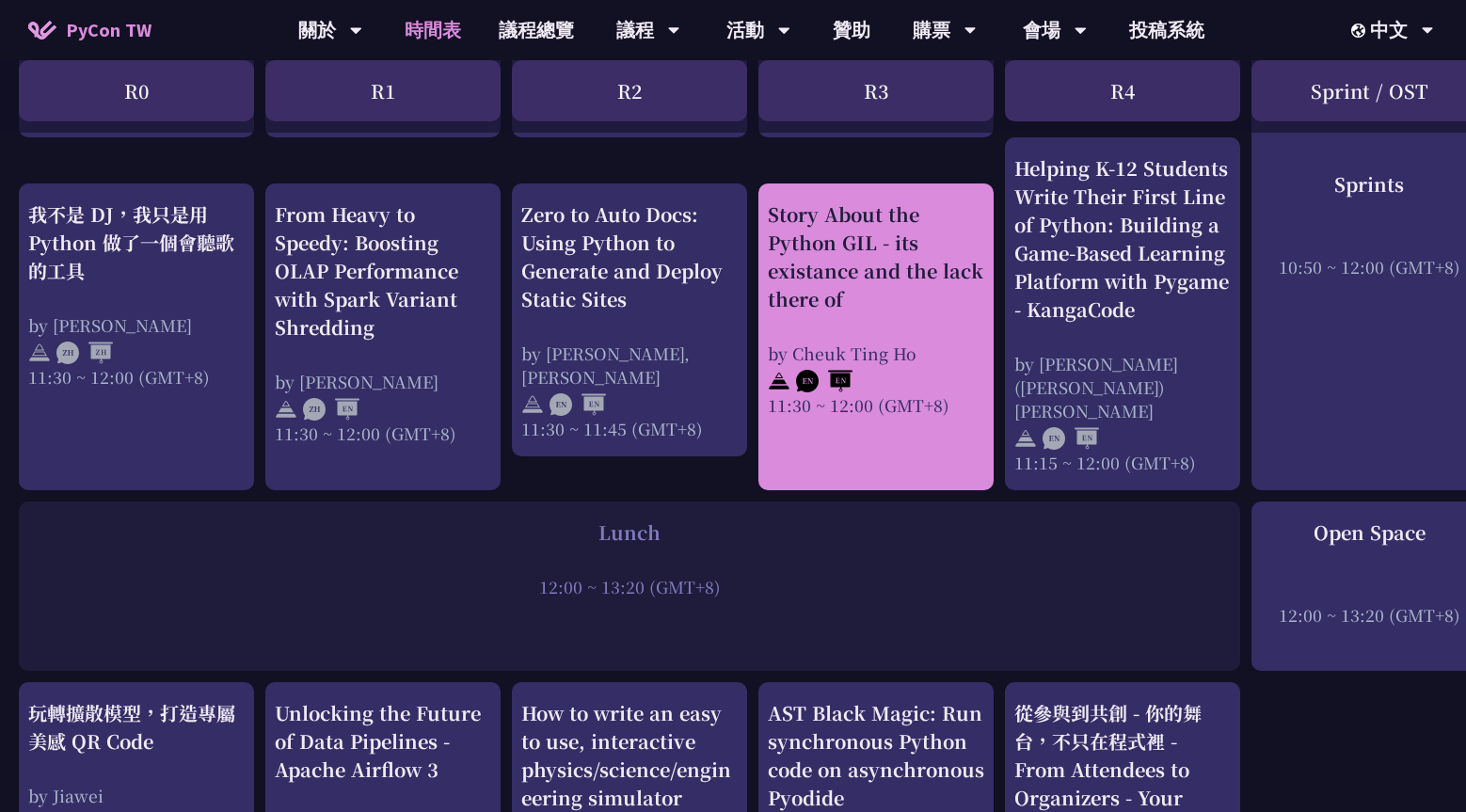
scroll to position [1223, 0]
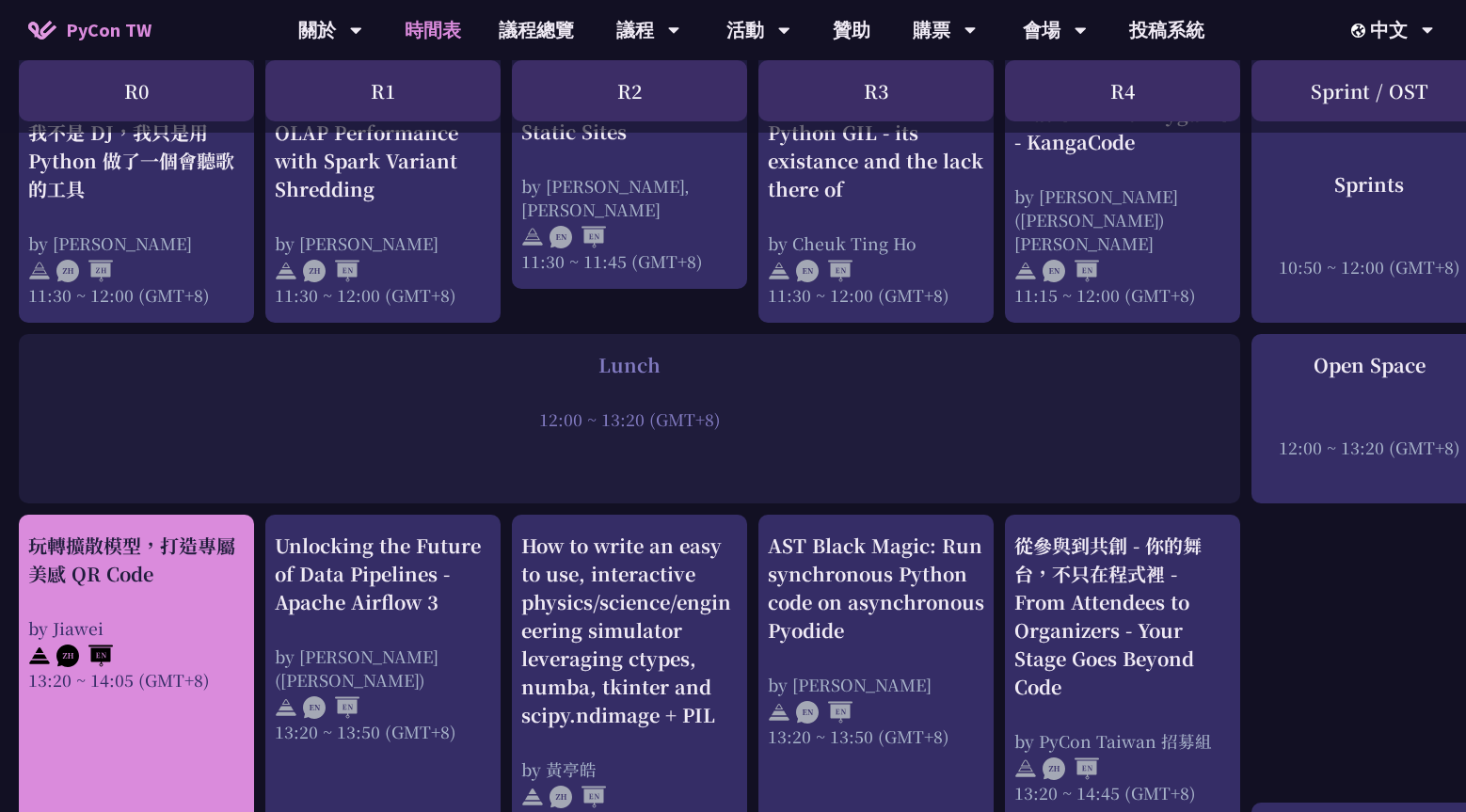
click at [207, 545] on div "玩轉擴散模型，打造專屬美感 QR Code" at bounding box center [135, 559] width 216 height 57
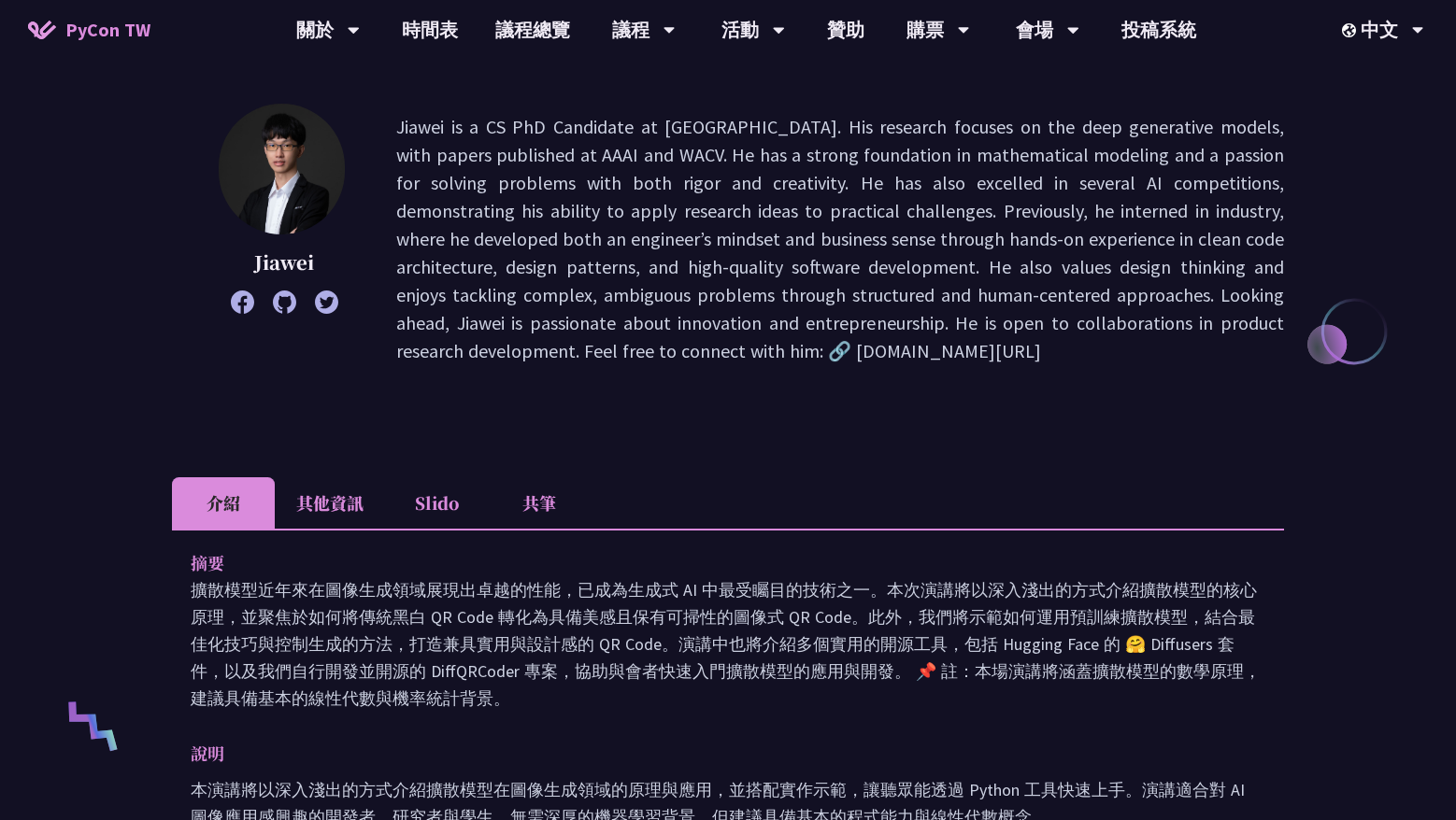
scroll to position [560, 0]
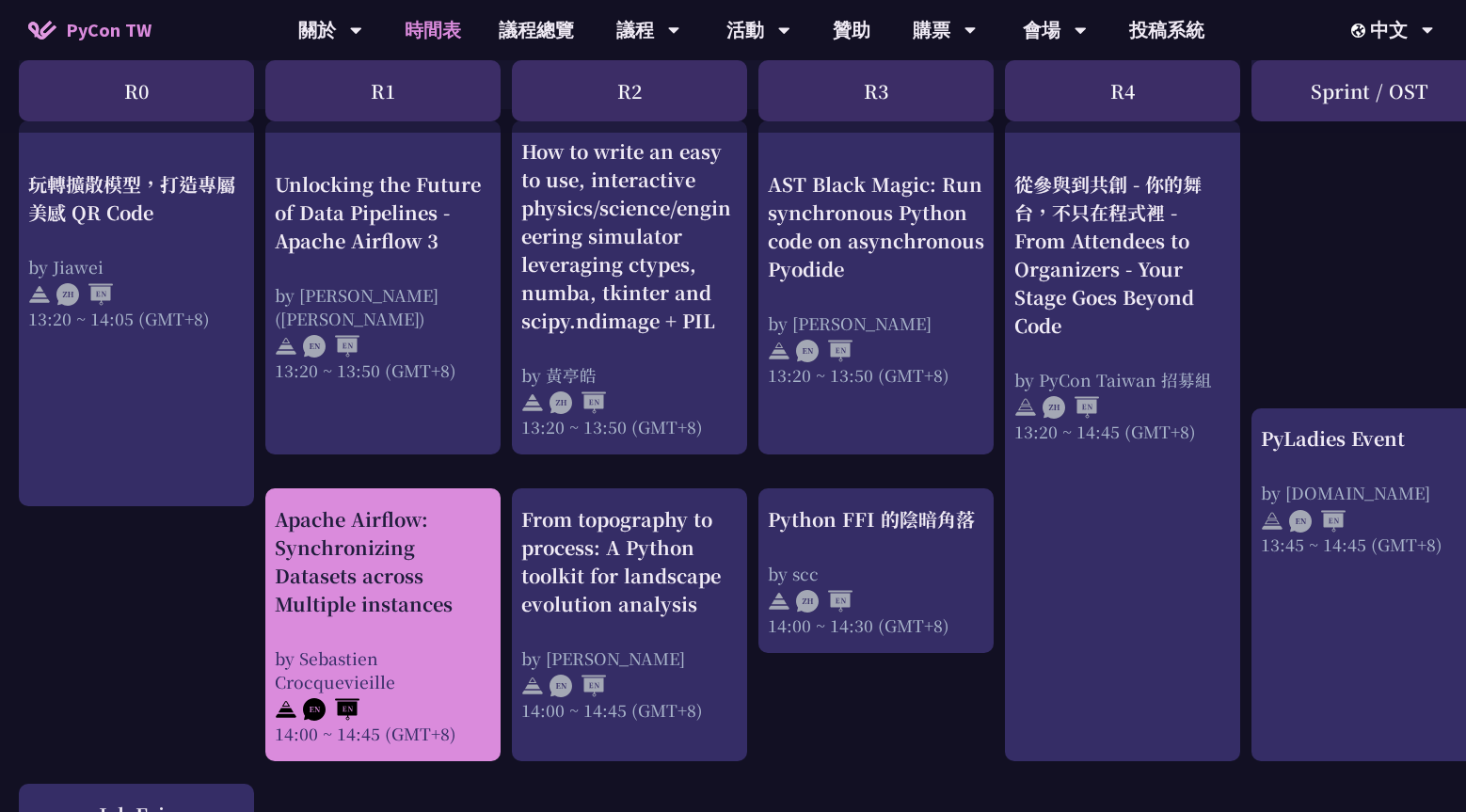
scroll to position [1599, 0]
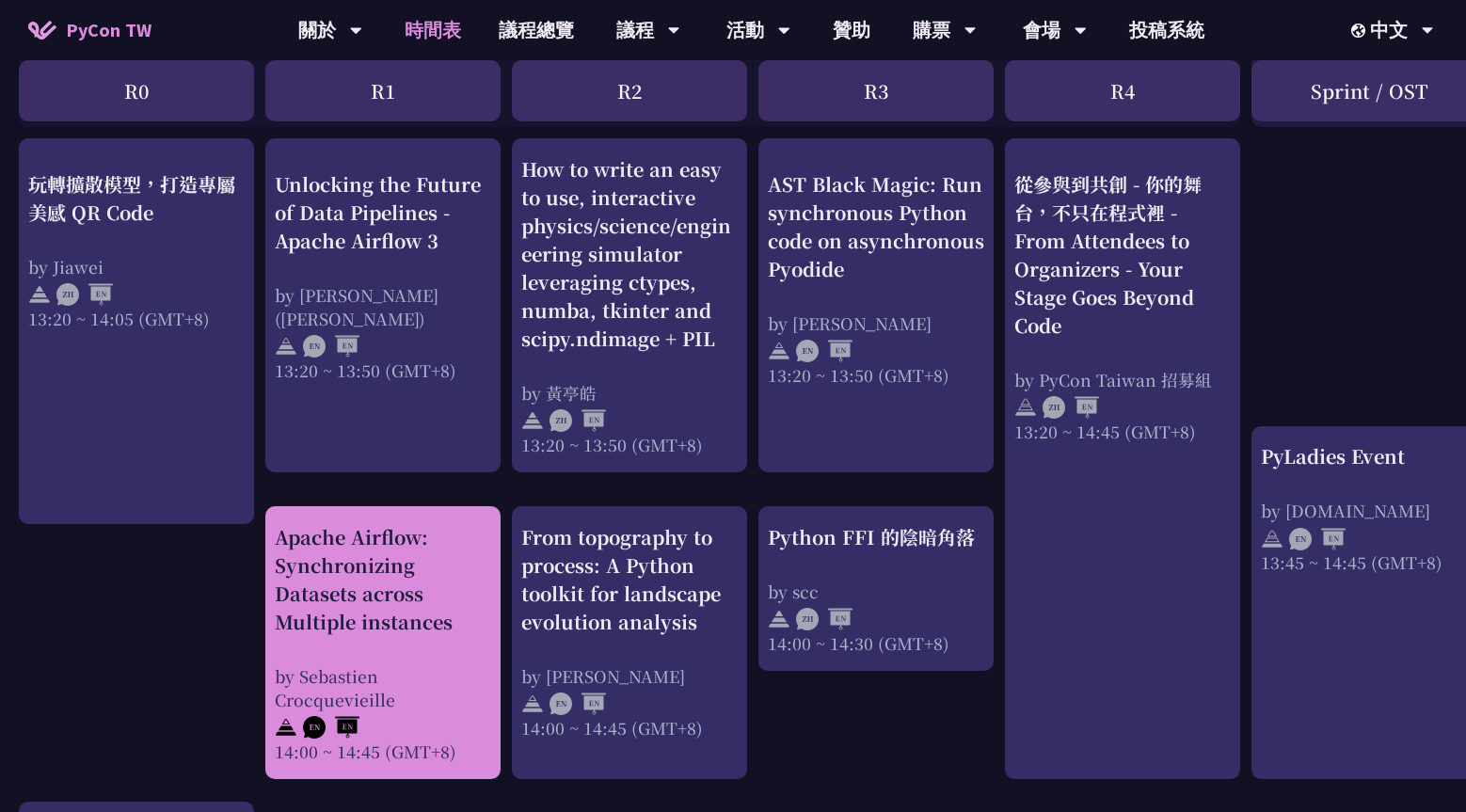
click at [415, 554] on div "Apache Airflow: Synchronizing Datasets across Multiple instances" at bounding box center [382, 579] width 216 height 112
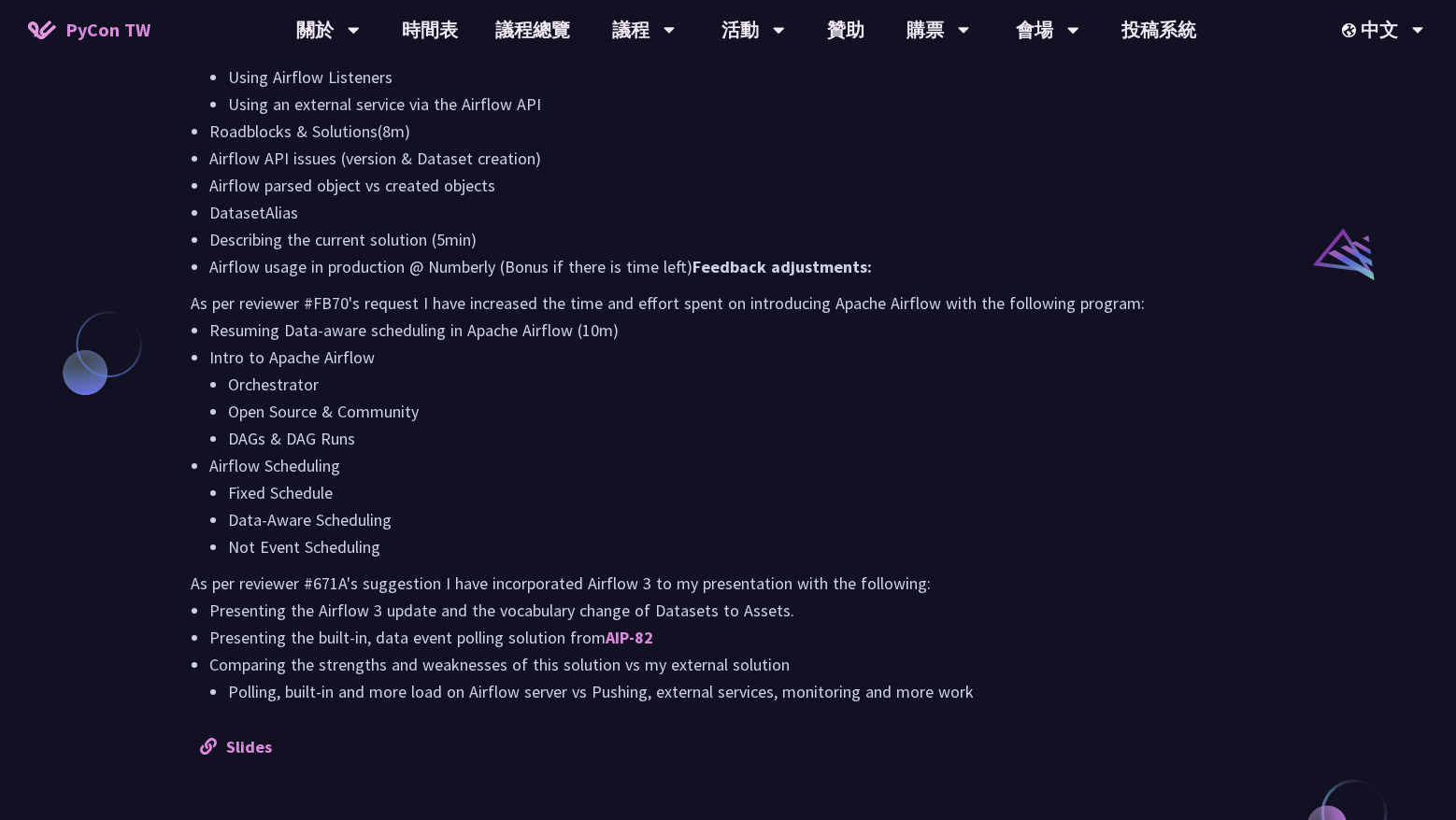
scroll to position [1308, 0]
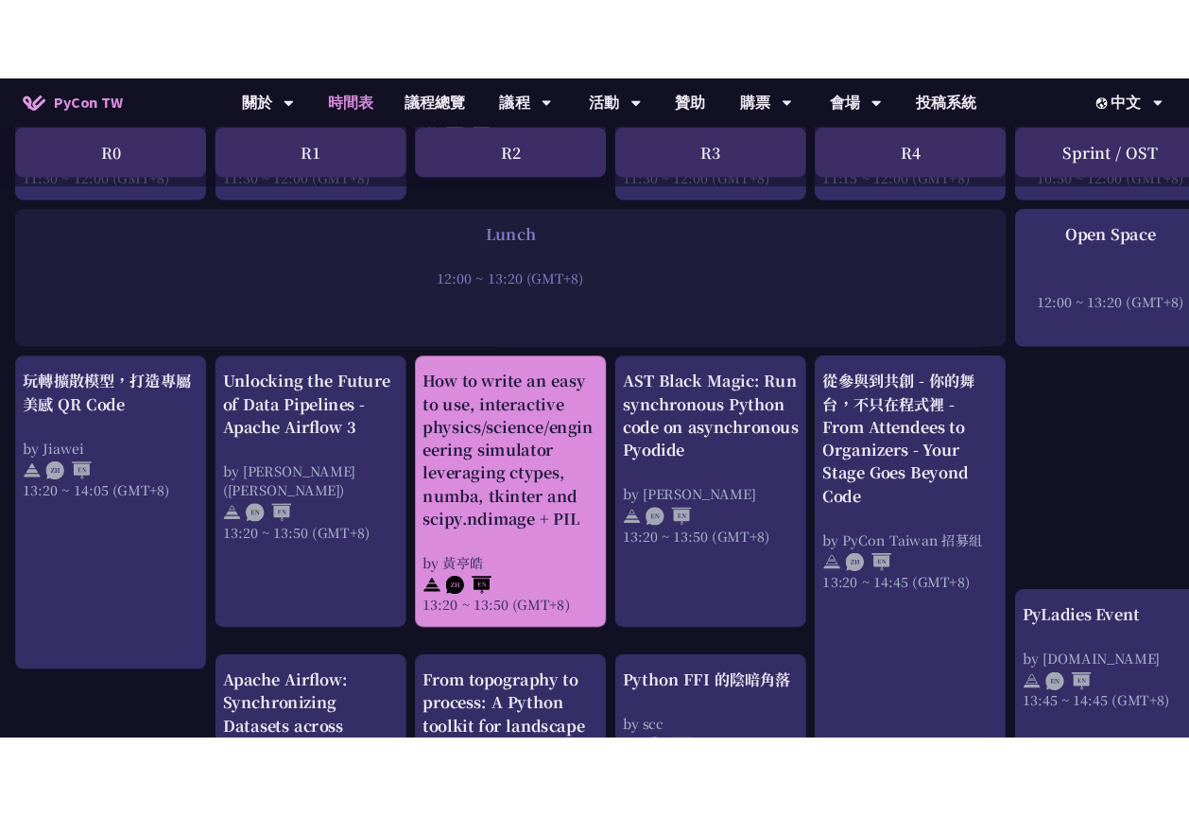
scroll to position [1513, 0]
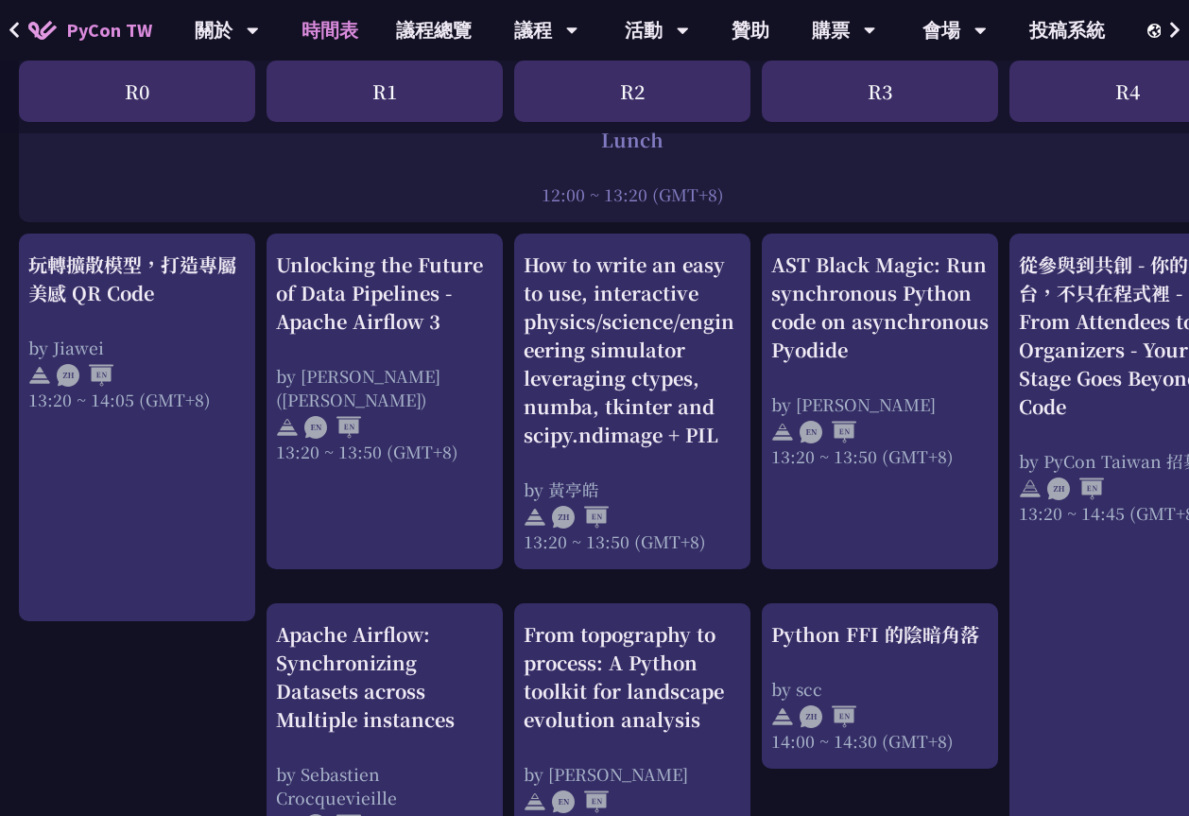
click at [794, 182] on div "12:00 ~ 13:20 (GMT+8)" at bounding box center [632, 194] width 1208 height 24
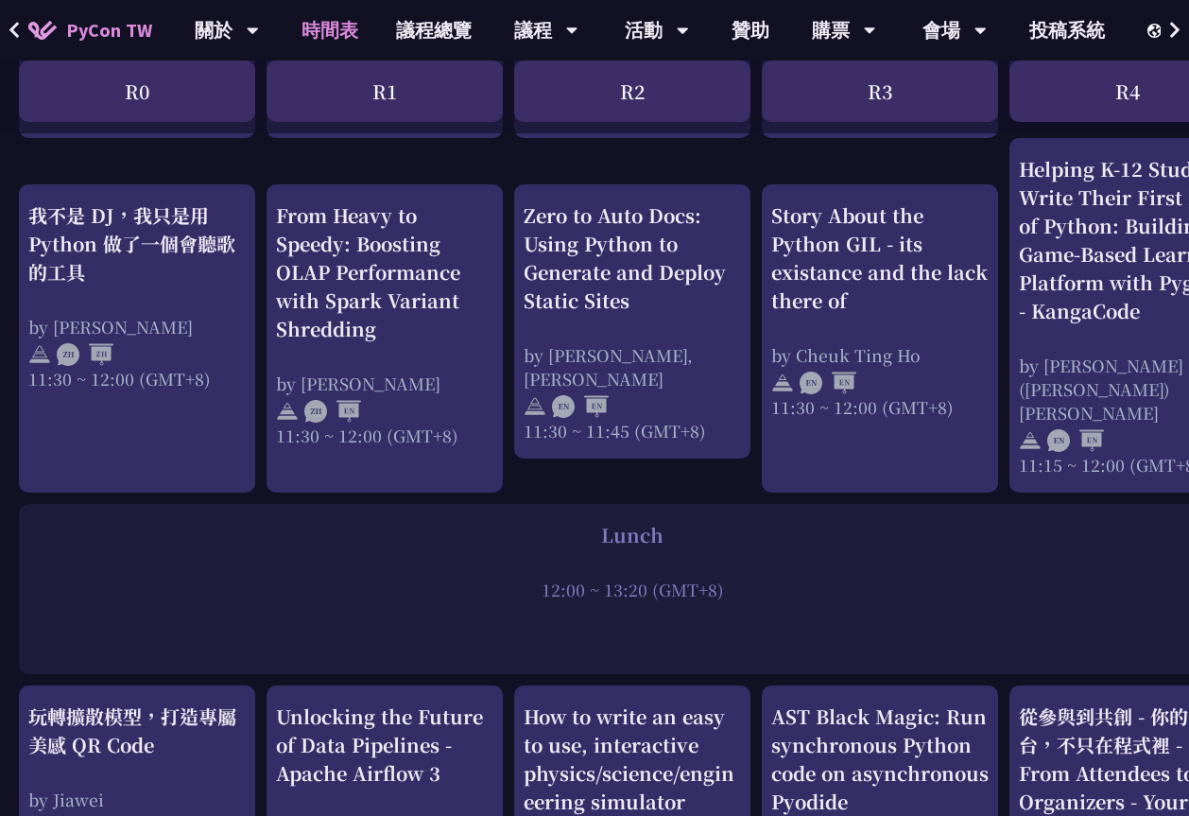
scroll to position [945, 0]
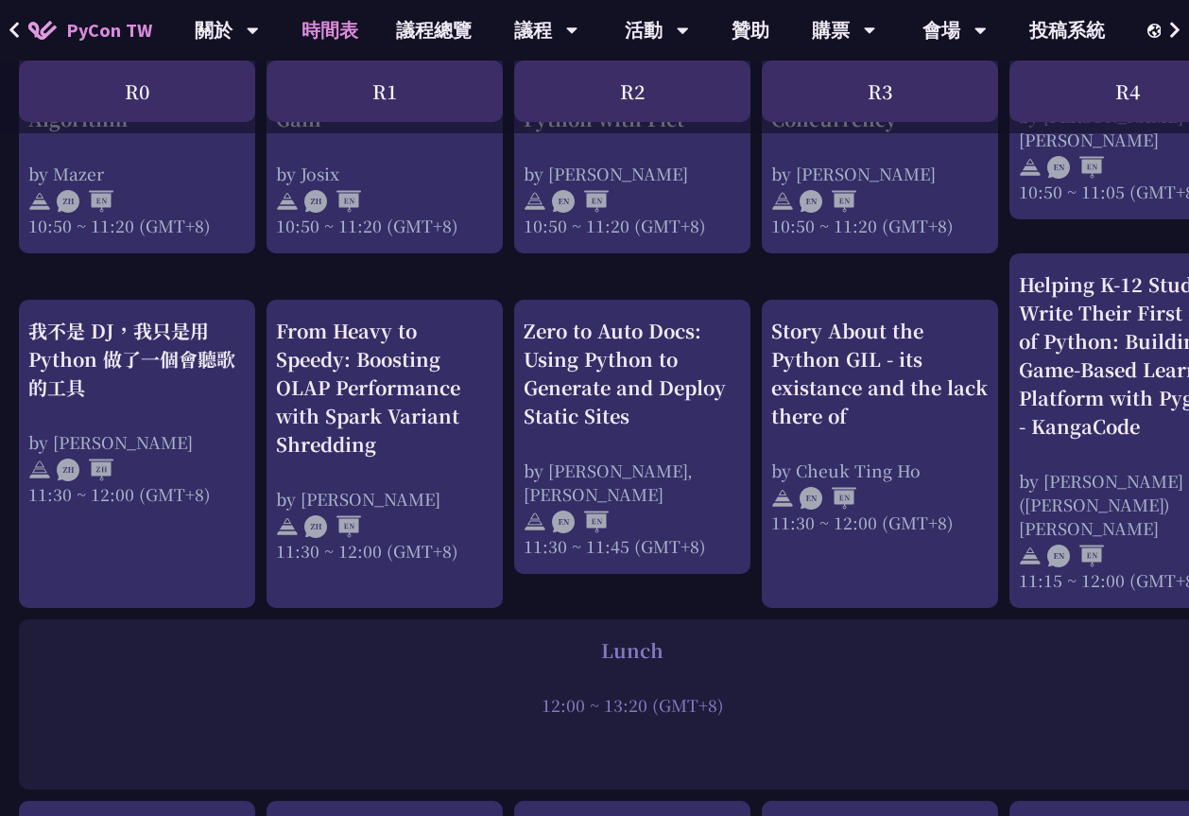
click at [794, 693] on div "12:00 ~ 13:20 (GMT+8)" at bounding box center [632, 705] width 1208 height 24
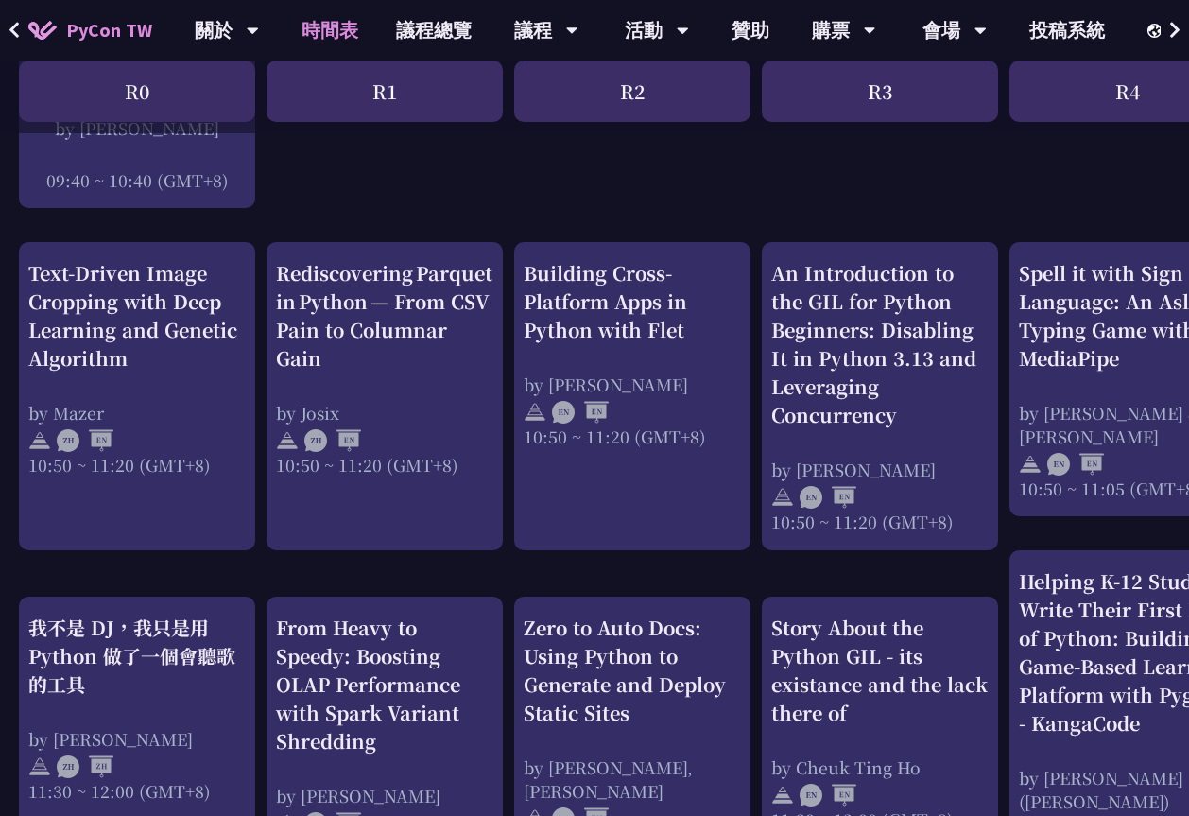
scroll to position [662, 0]
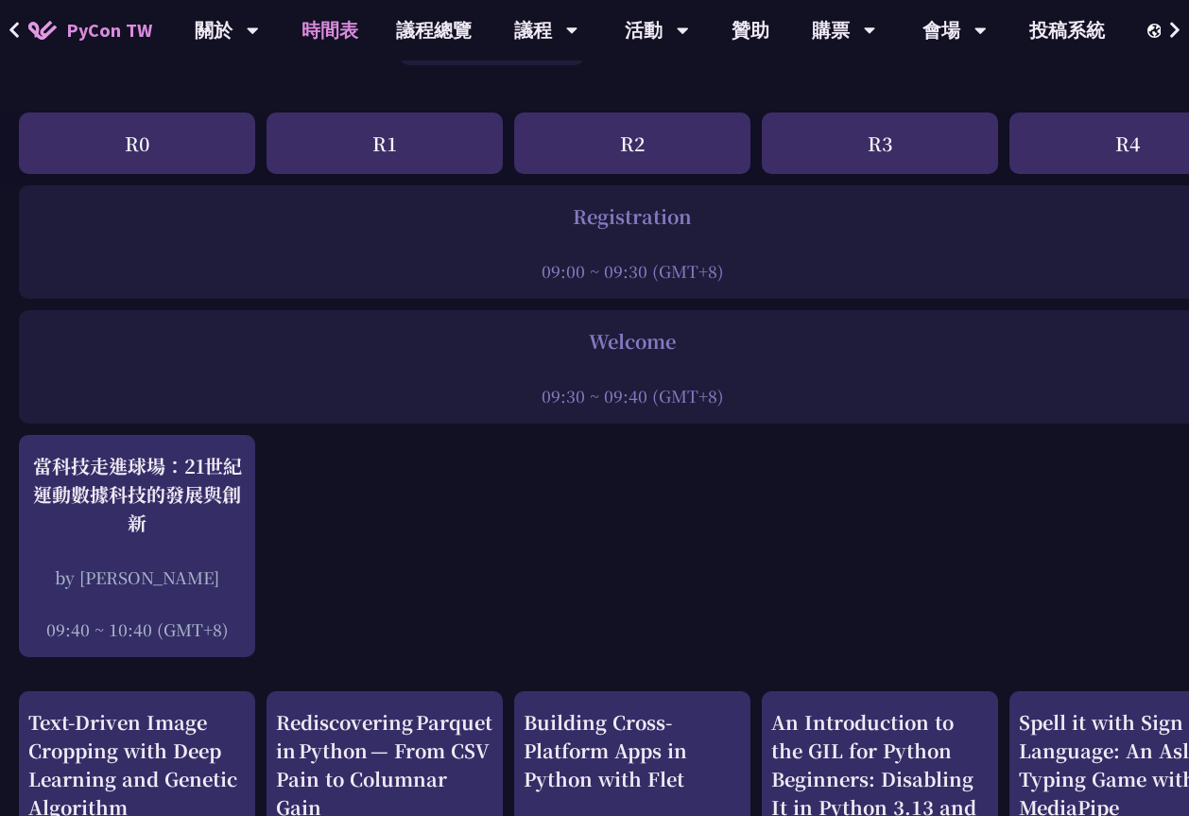
scroll to position [473, 0]
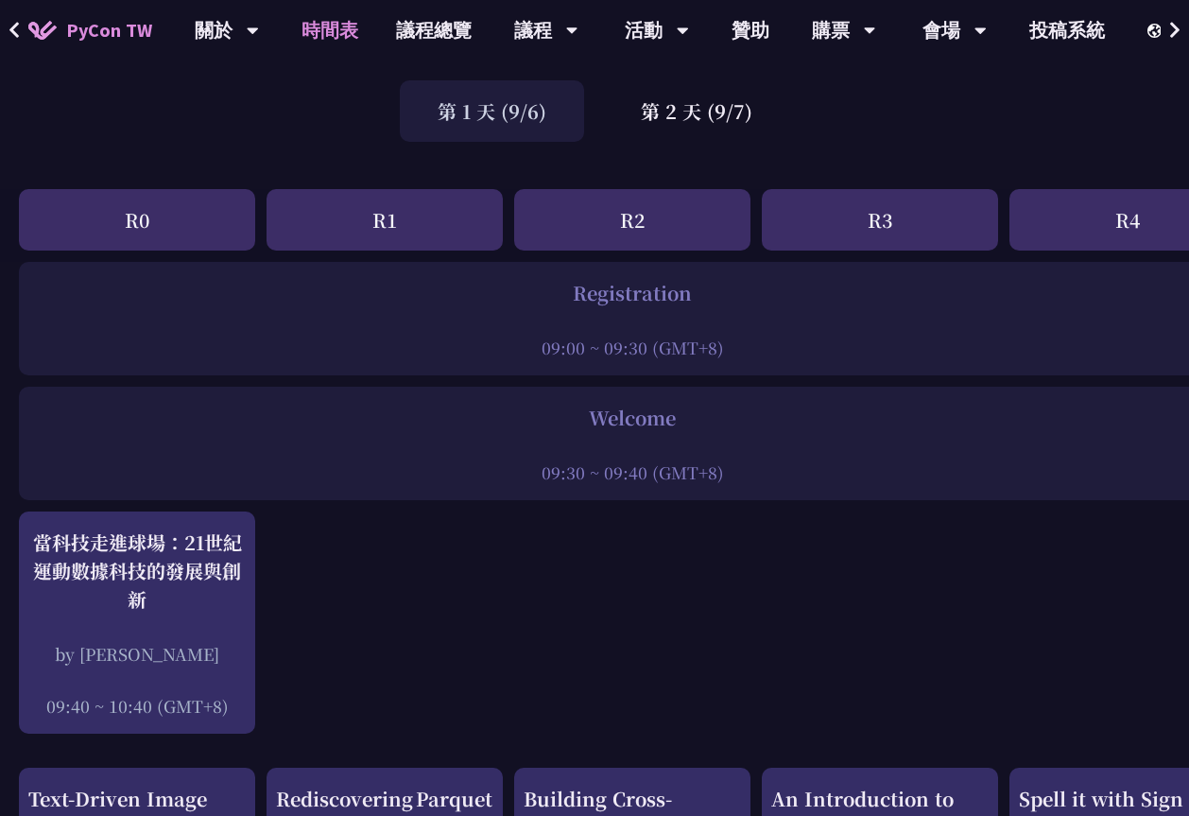
scroll to position [0, 0]
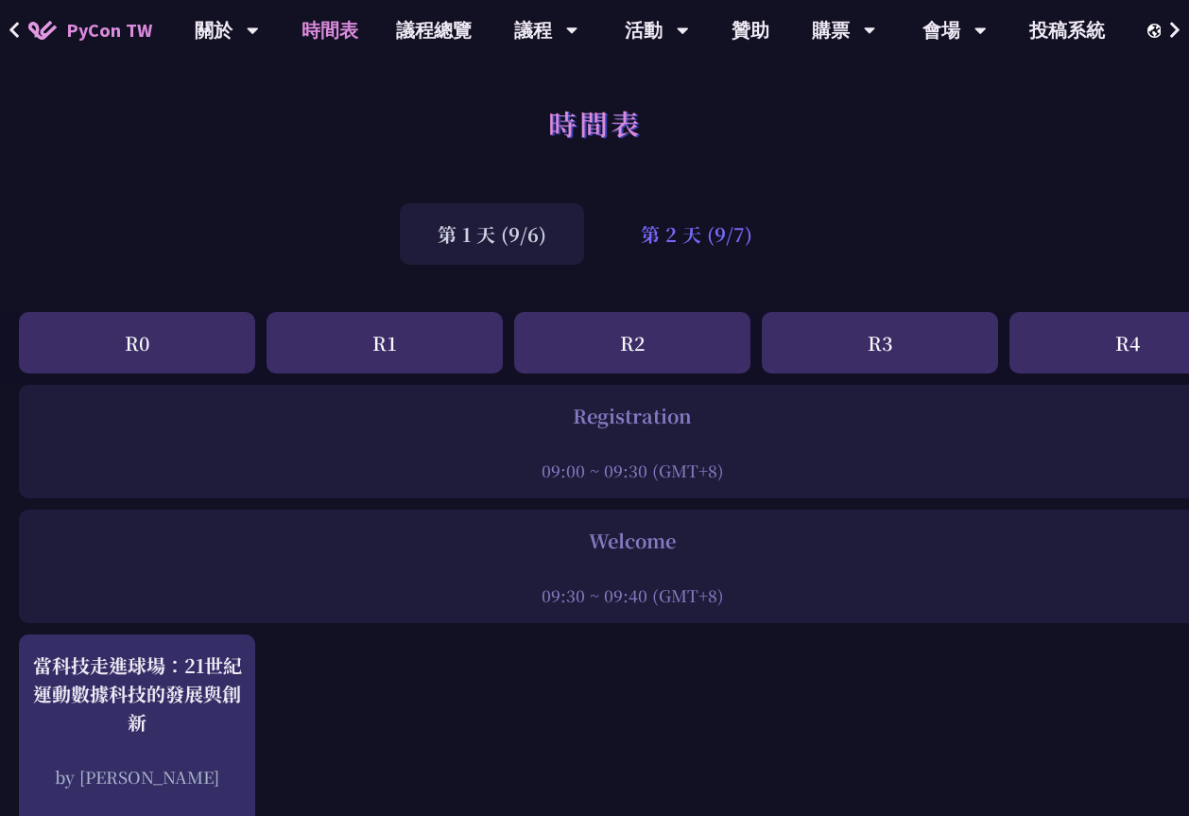
drag, startPoint x: 700, startPoint y: 206, endPoint x: 701, endPoint y: 222, distance: 16.2
click at [700, 206] on div "第 2 天 (9/7)" at bounding box center [696, 233] width 187 height 61
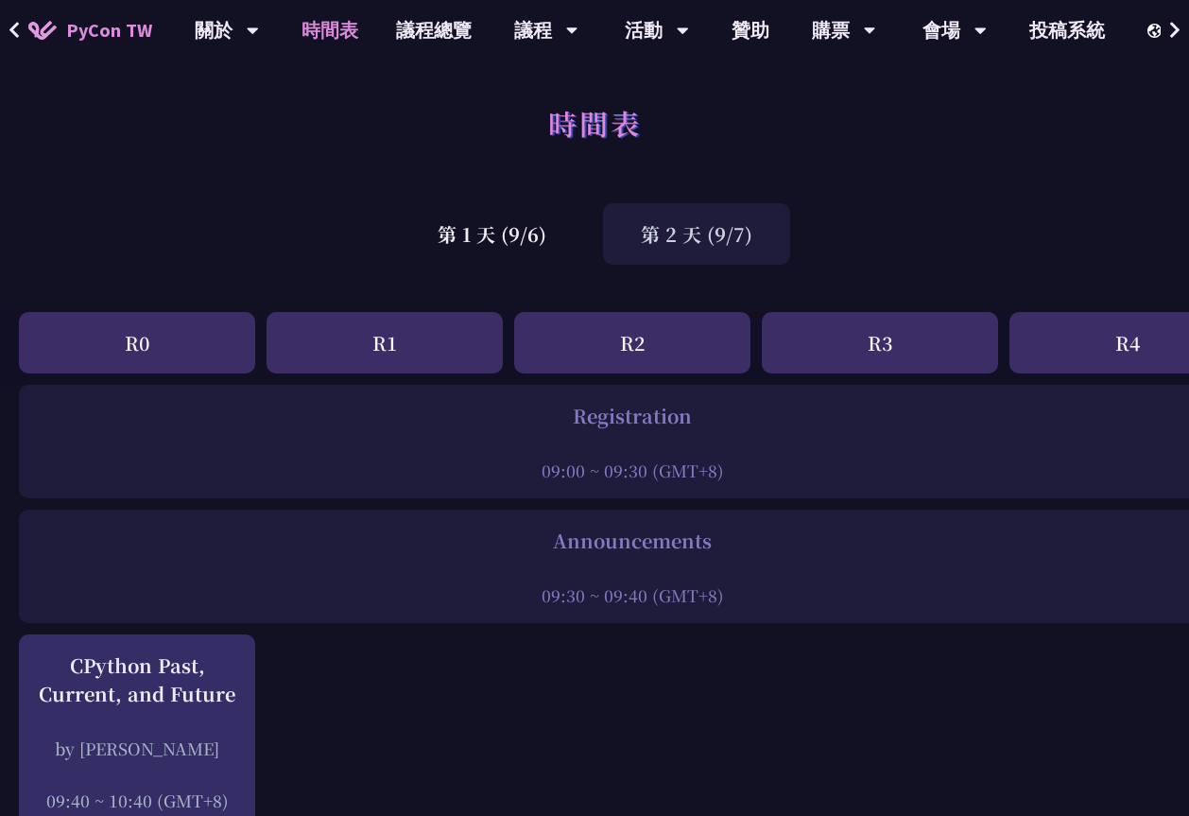
click at [701, 223] on div "第 2 天 (9/7)" at bounding box center [696, 233] width 187 height 61
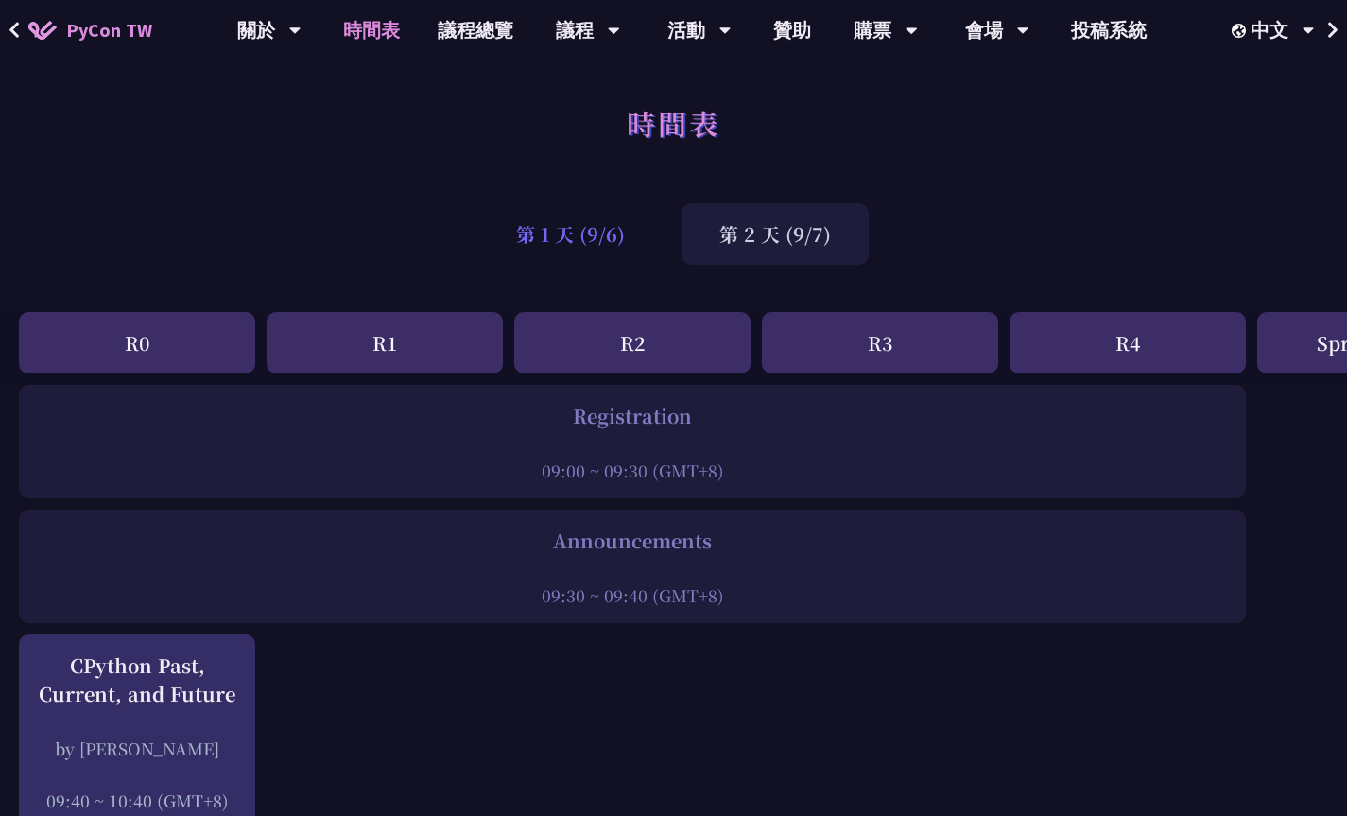
click at [598, 232] on div "第 1 天 (9/6)" at bounding box center [570, 233] width 184 height 61
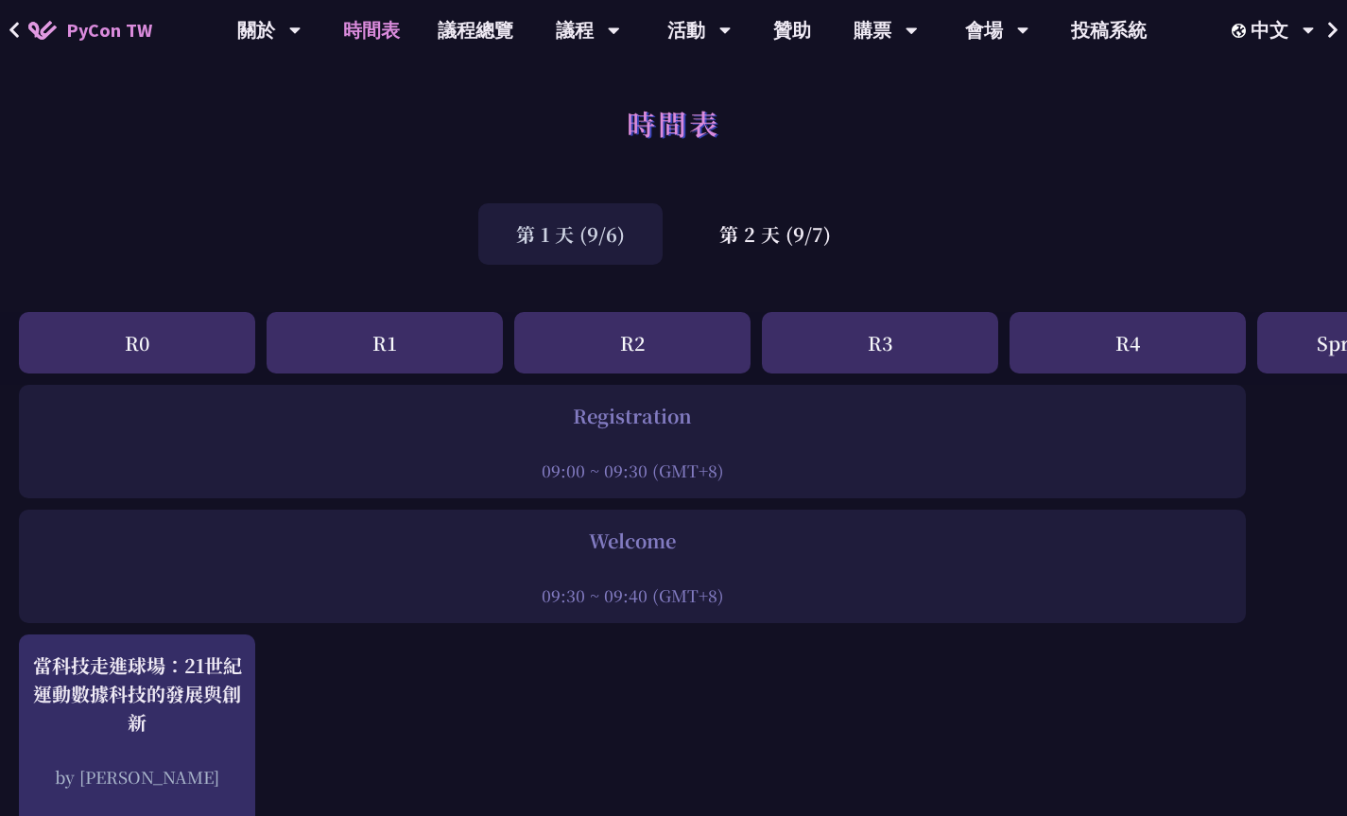
click at [559, 255] on div "第 1 天 (9/6)" at bounding box center [570, 233] width 184 height 61
click at [567, 240] on div "第 1 天 (9/6)" at bounding box center [570, 233] width 184 height 61
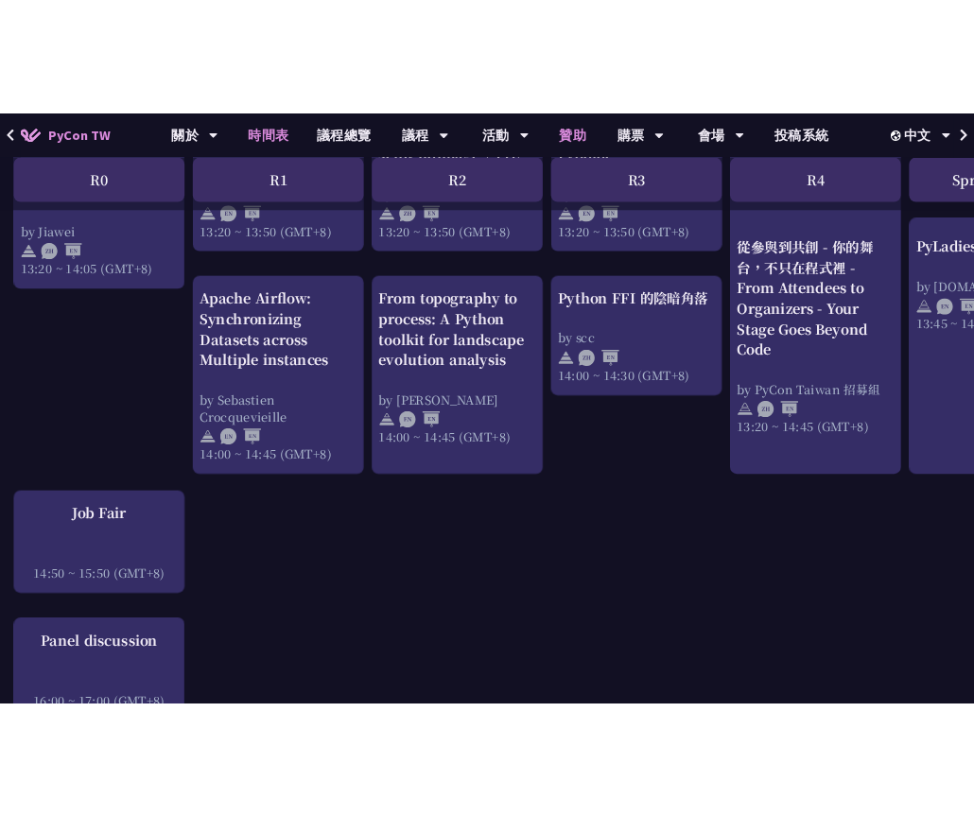
scroll to position [1872, 0]
